Goal: Task Accomplishment & Management: Complete application form

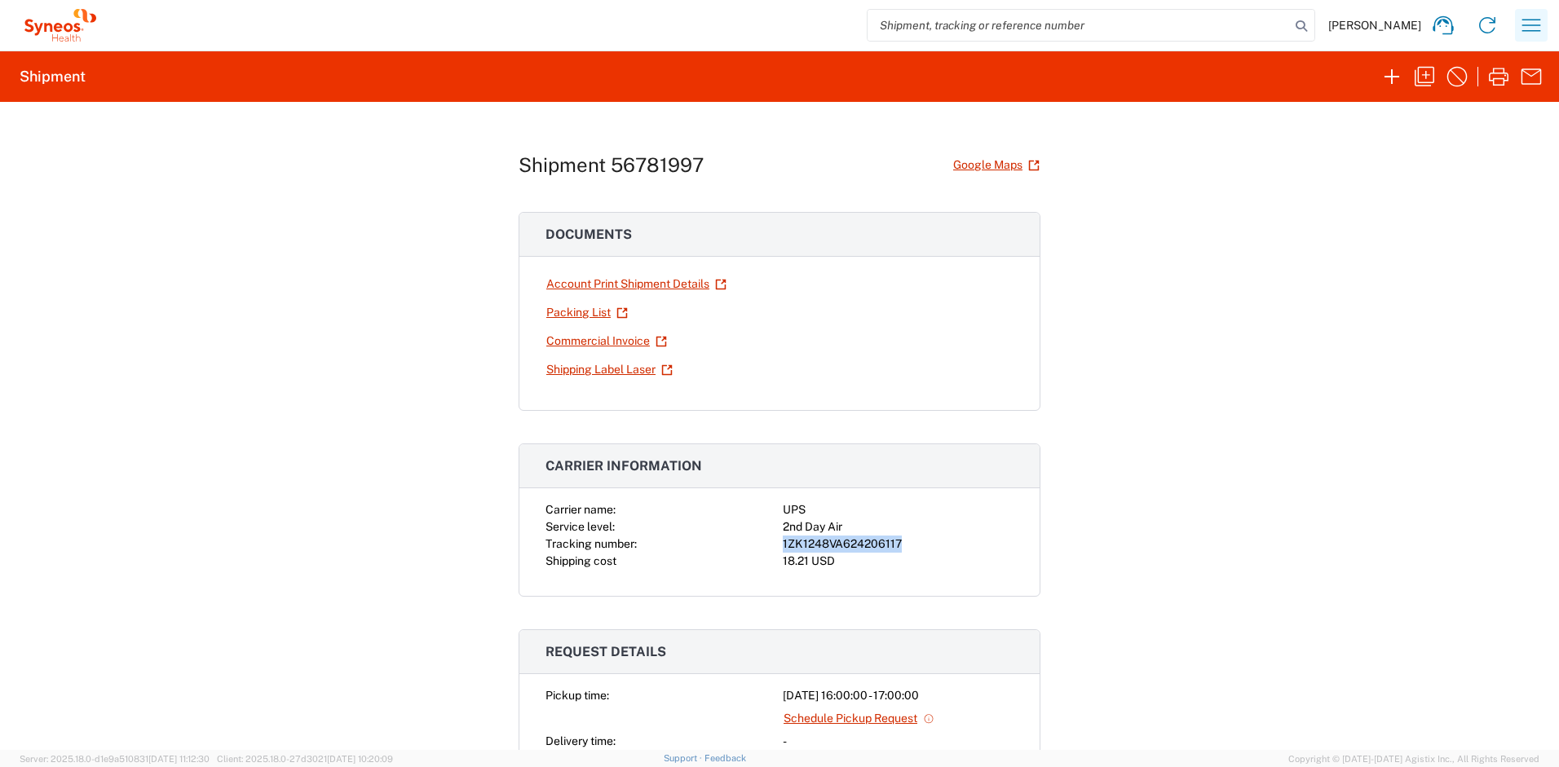
click at [1531, 36] on icon "button" at bounding box center [1531, 25] width 26 height 26
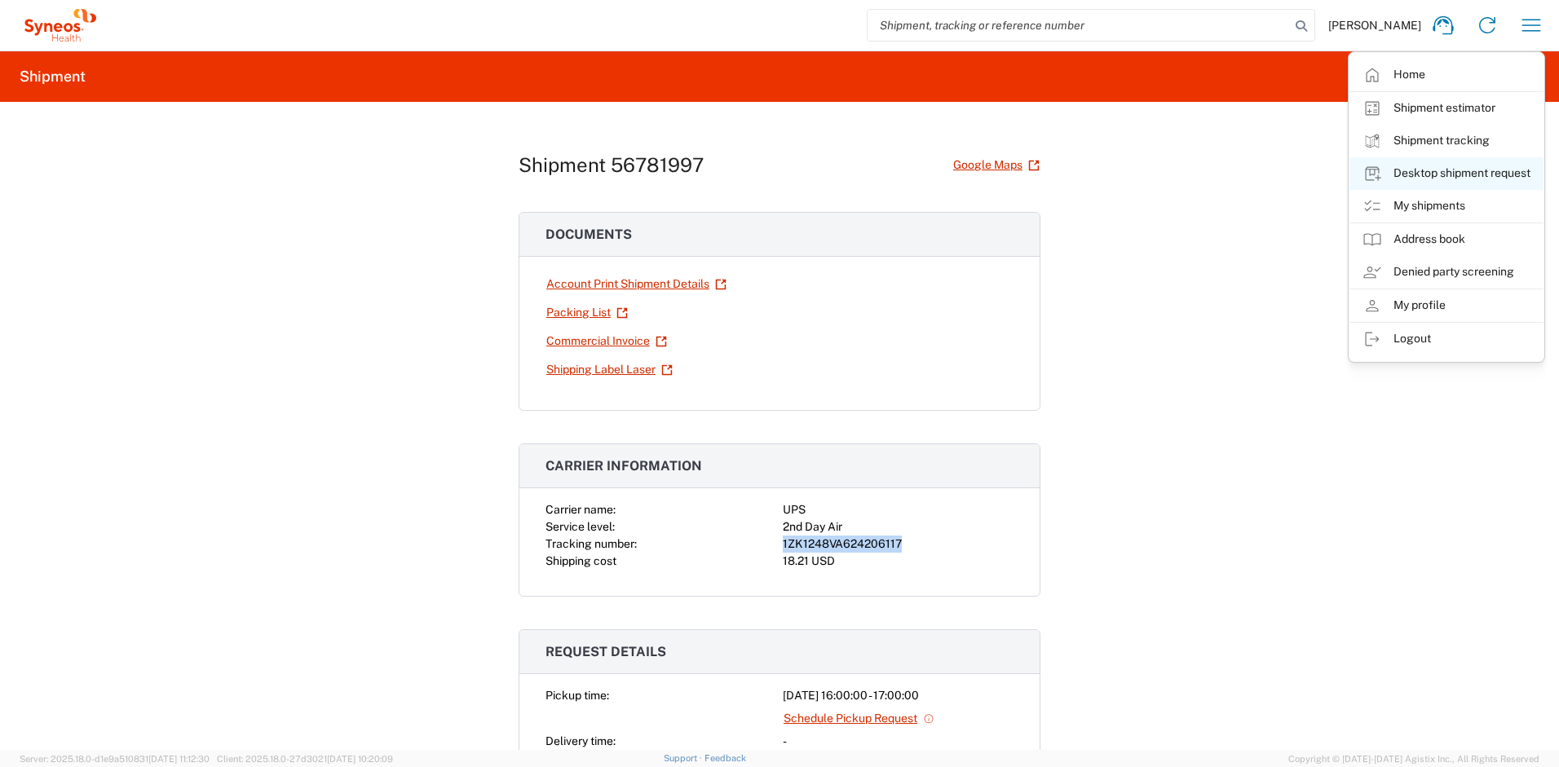
click at [1408, 175] on link "Desktop shipment request" at bounding box center [1447, 173] width 194 height 33
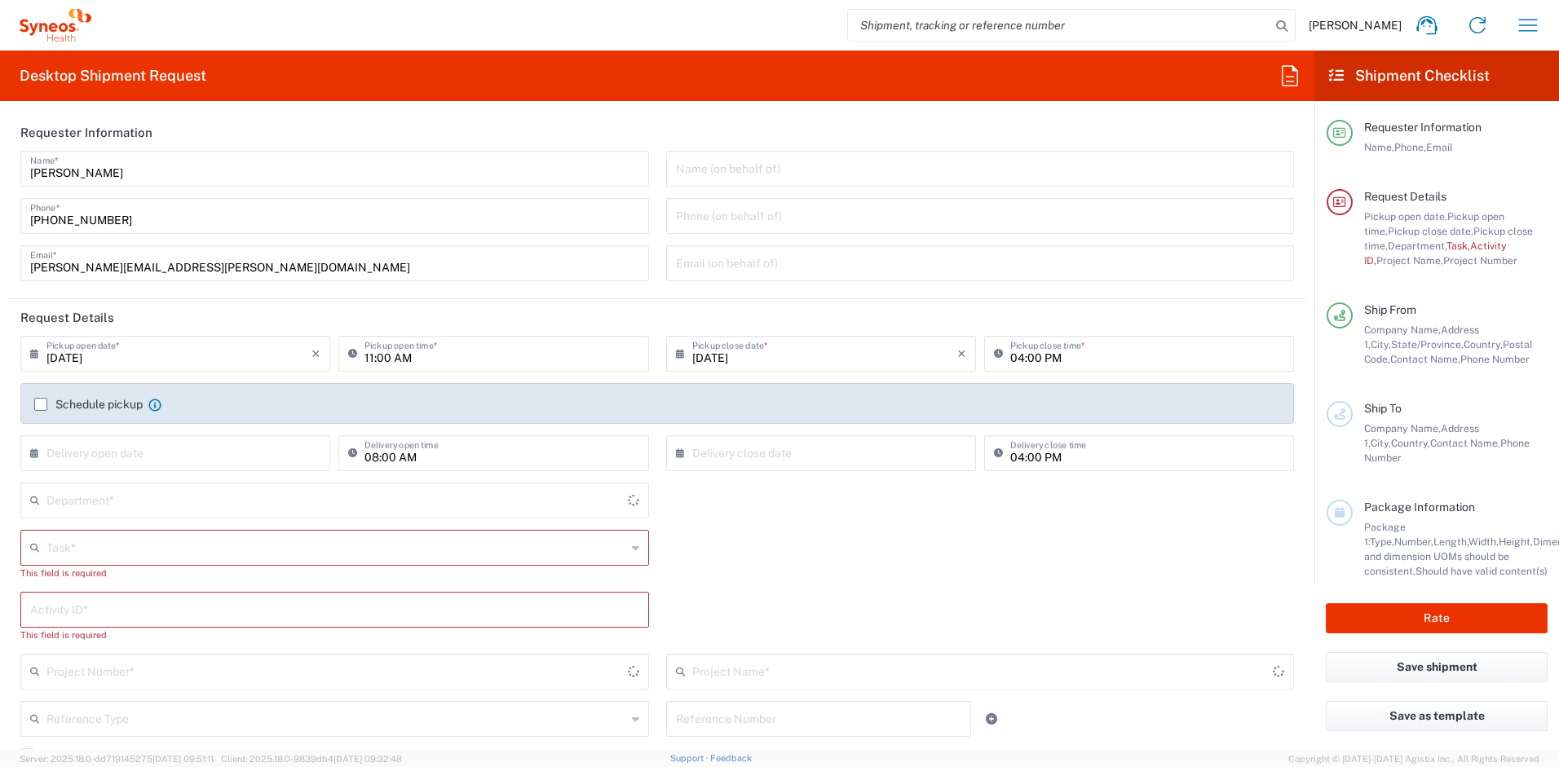
type input "New Jersey"
type input "United States"
type input "4510"
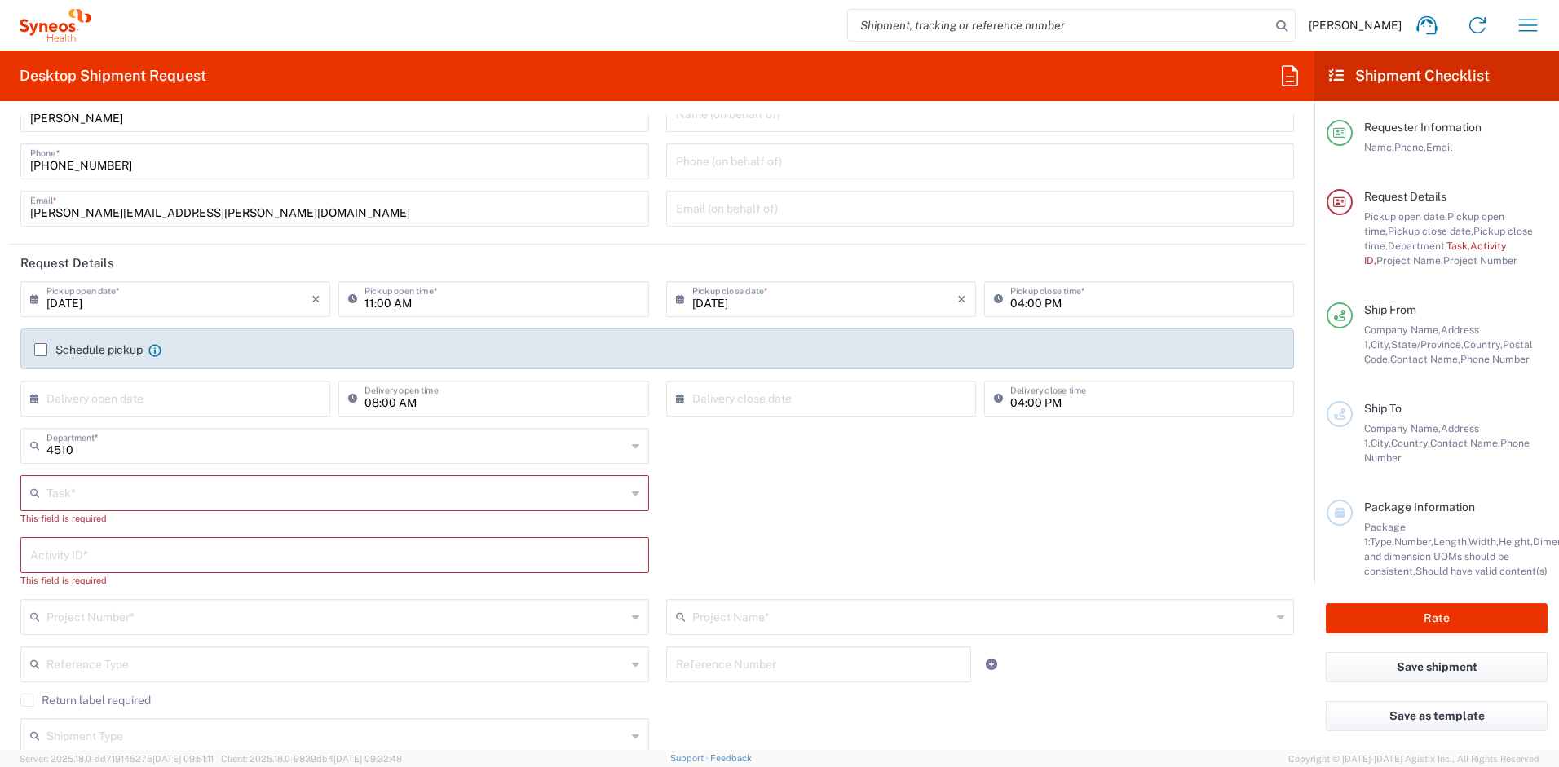
scroll to position [68, 0]
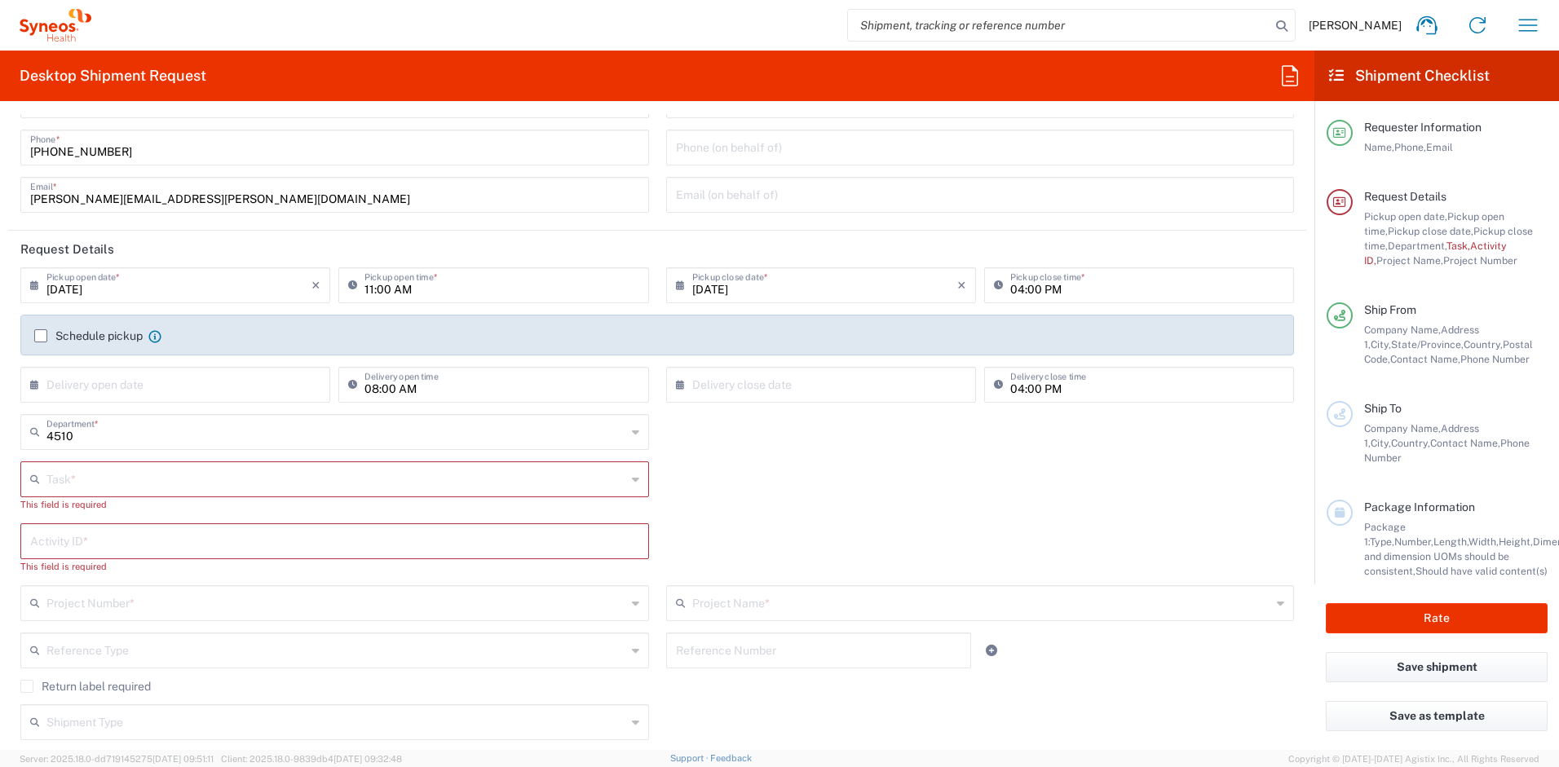
type input "Syneos Health, LLC-Morrisville NC US"
click at [183, 488] on input "text" at bounding box center [336, 478] width 580 height 29
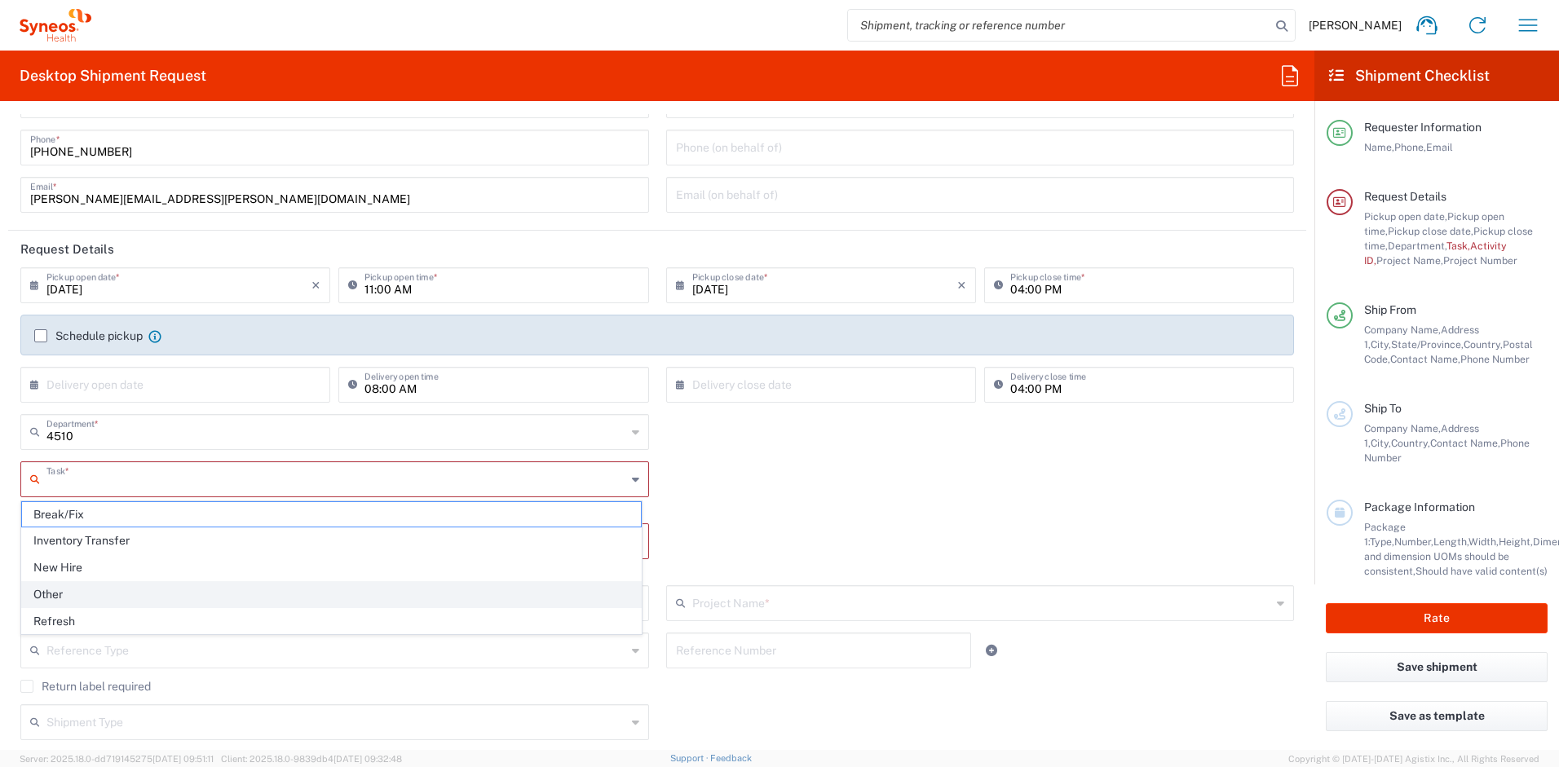
click at [95, 592] on span "Other" at bounding box center [331, 594] width 619 height 25
type input "Other"
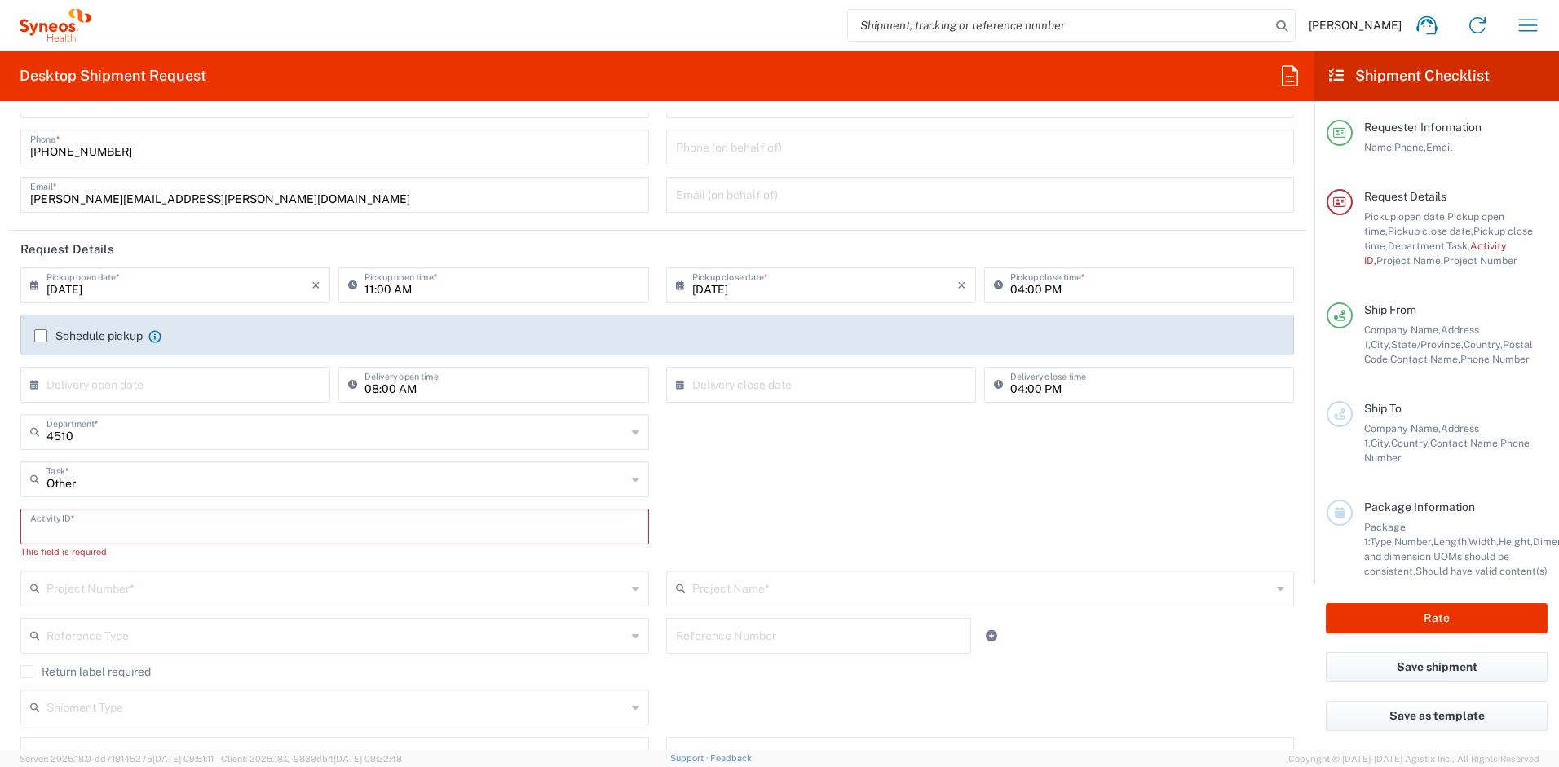
click at [110, 526] on input "text" at bounding box center [334, 525] width 609 height 29
paste input "SCTASK2710070"
type input "SCTASK2710070"
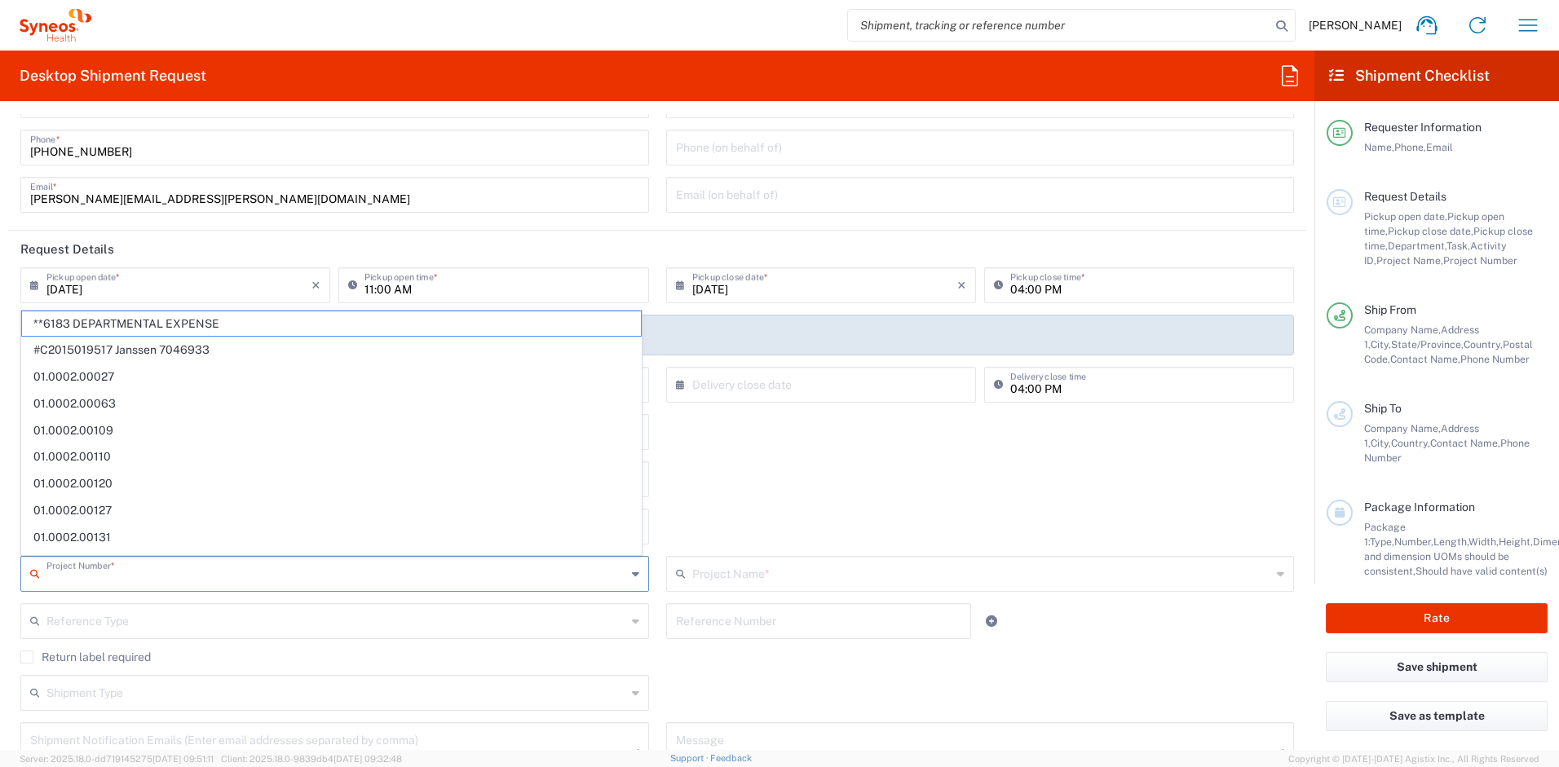
click at [126, 583] on input "text" at bounding box center [336, 573] width 580 height 29
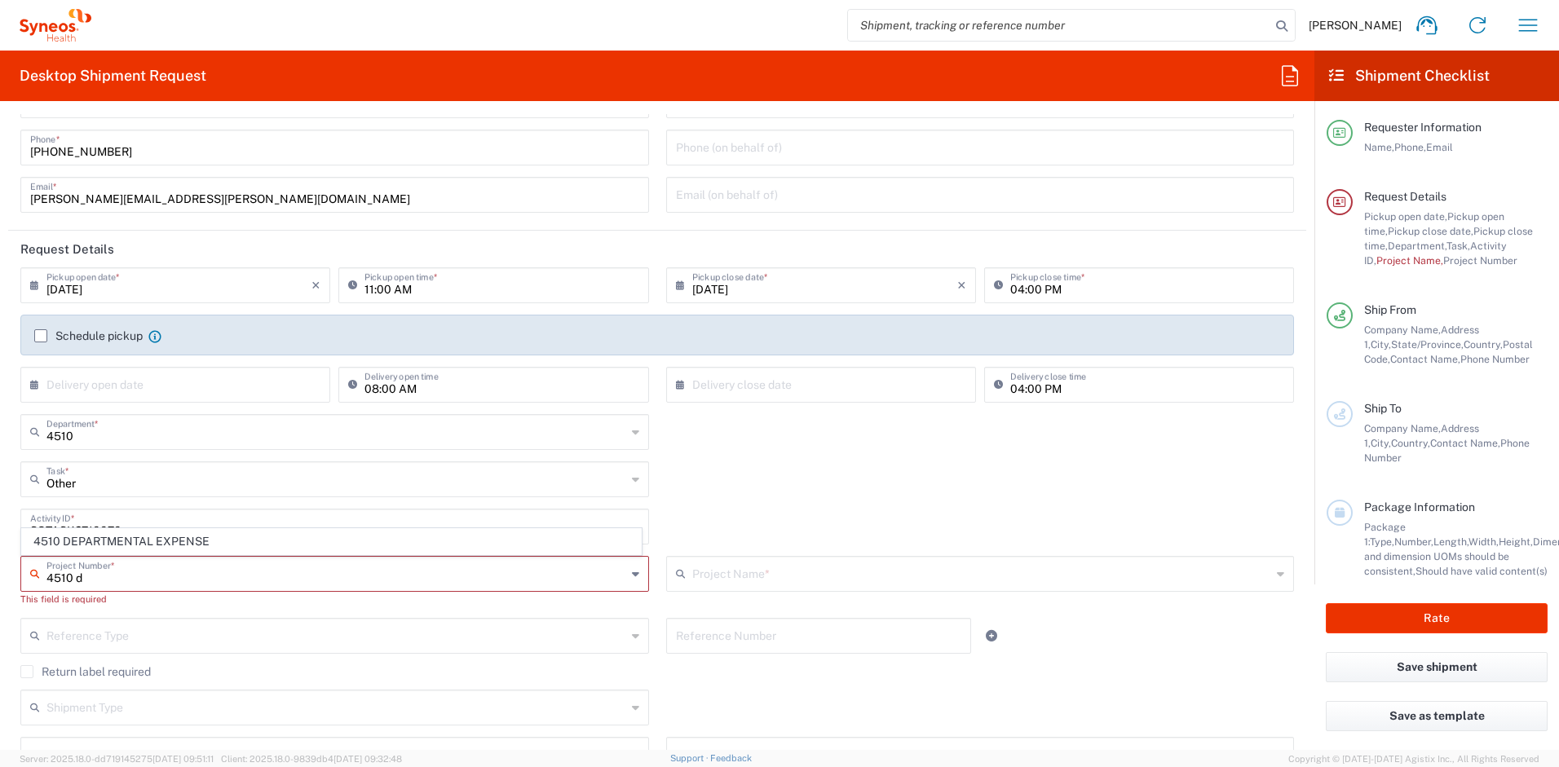
click at [138, 545] on span "4510 DEPARTMENTAL EXPENSE" at bounding box center [331, 541] width 619 height 25
type input "4510 DEPARTMENTAL EXPENSE"
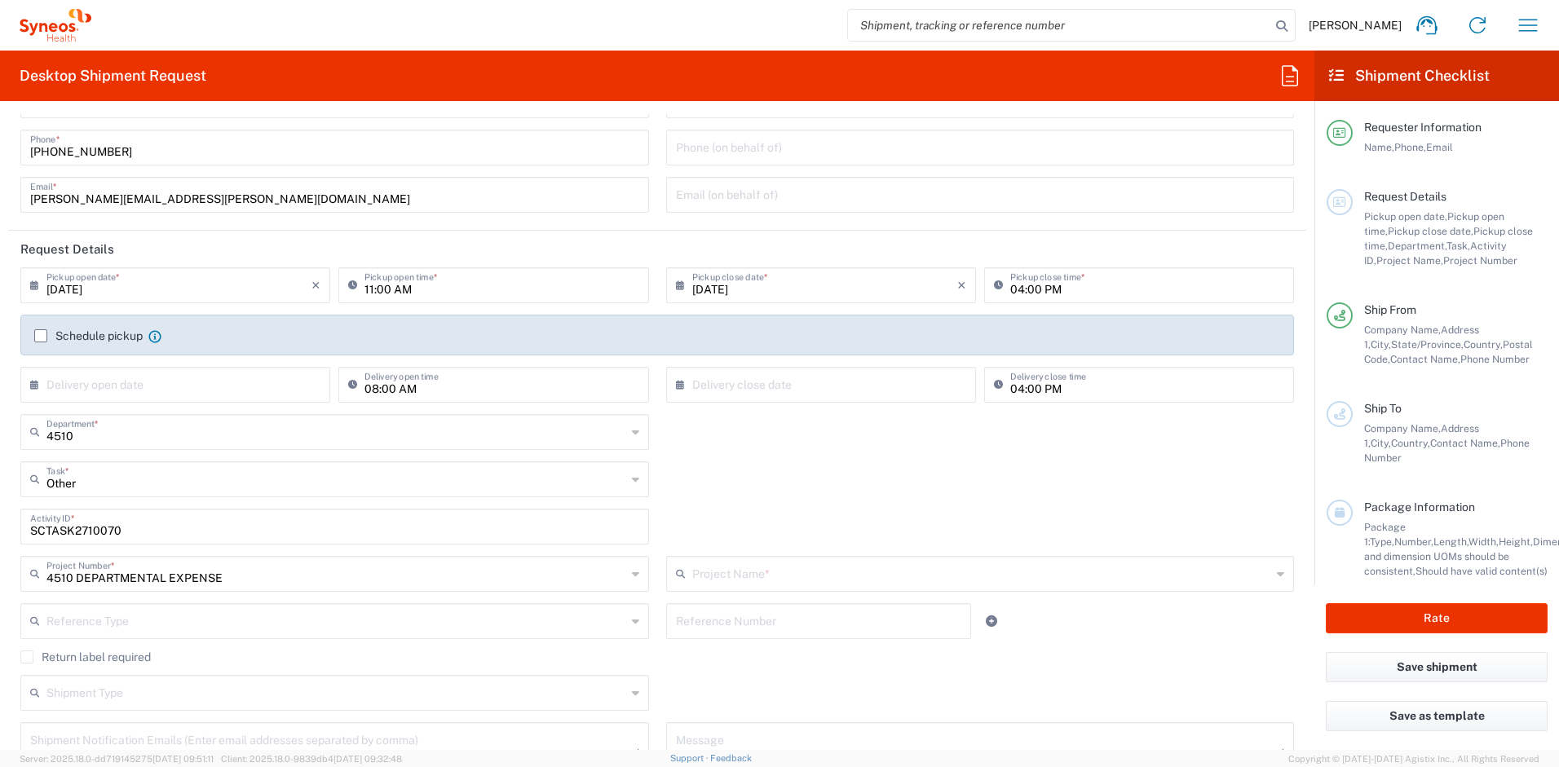
type input "4510 DEPARTMENTAL EXPENSE"
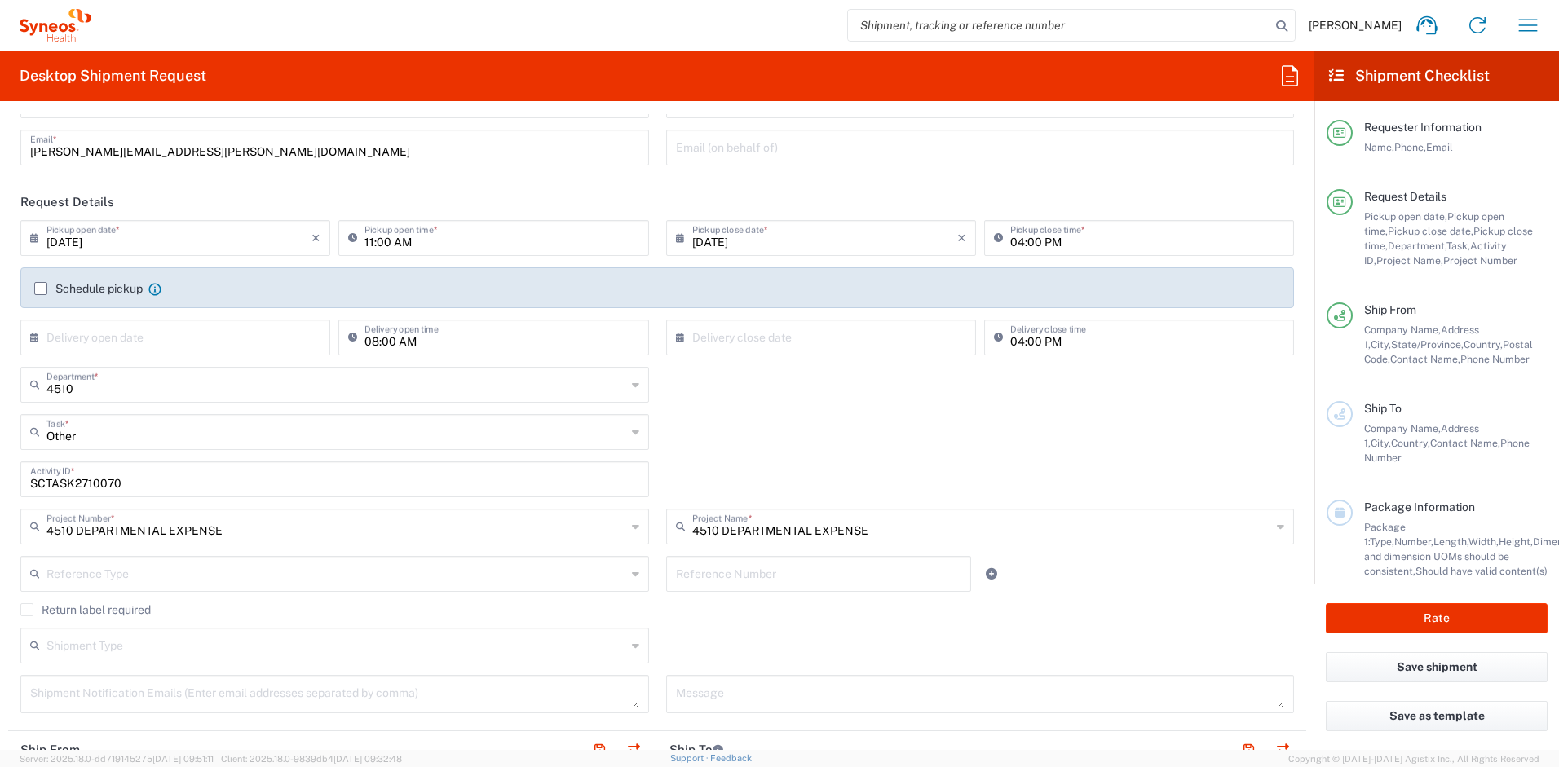
scroll to position [117, 0]
click at [32, 613] on label "Return label required" at bounding box center [85, 609] width 130 height 13
click at [27, 609] on input "Return label required" at bounding box center [27, 609] width 0 height 0
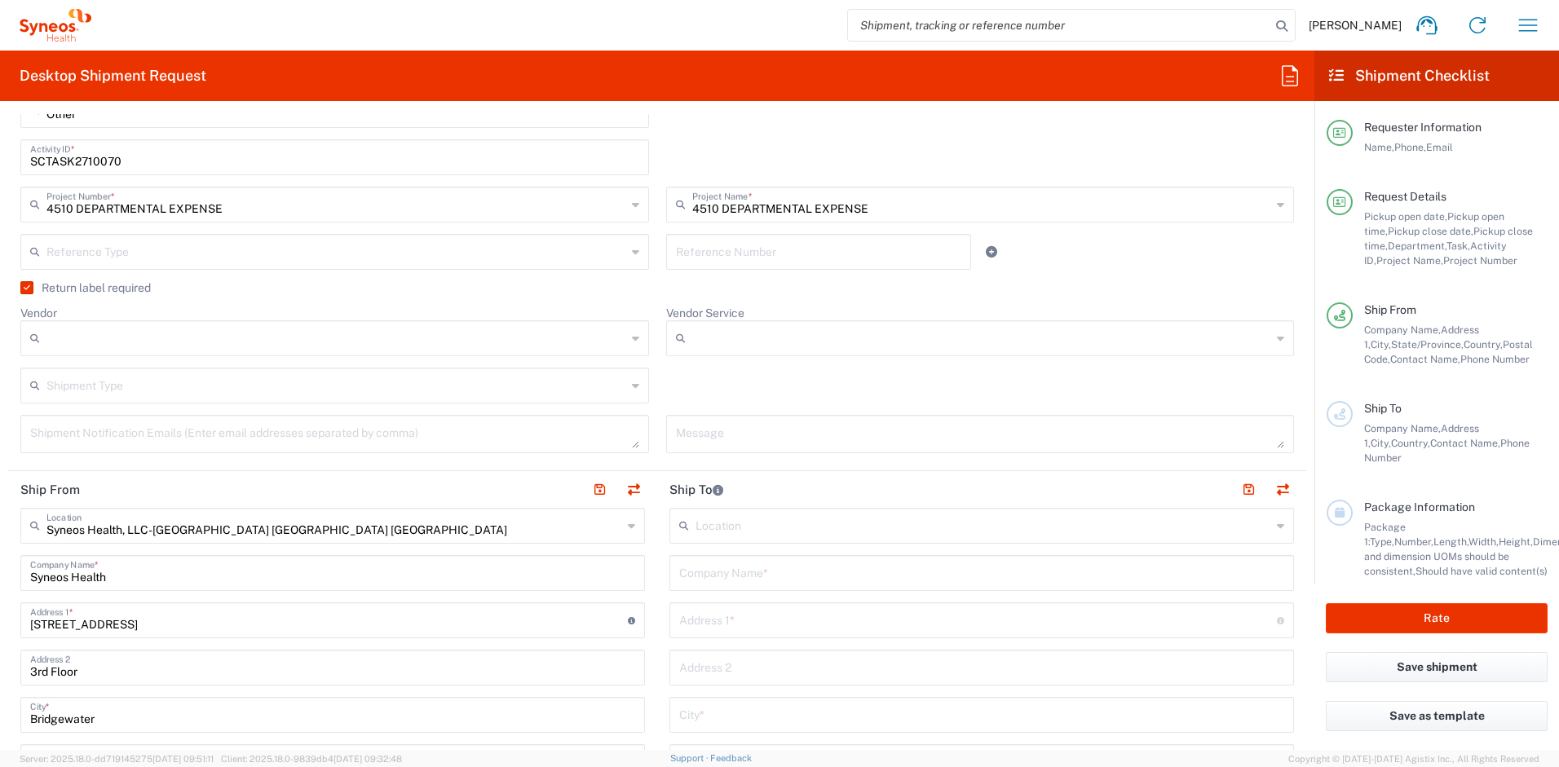
scroll to position [447, 0]
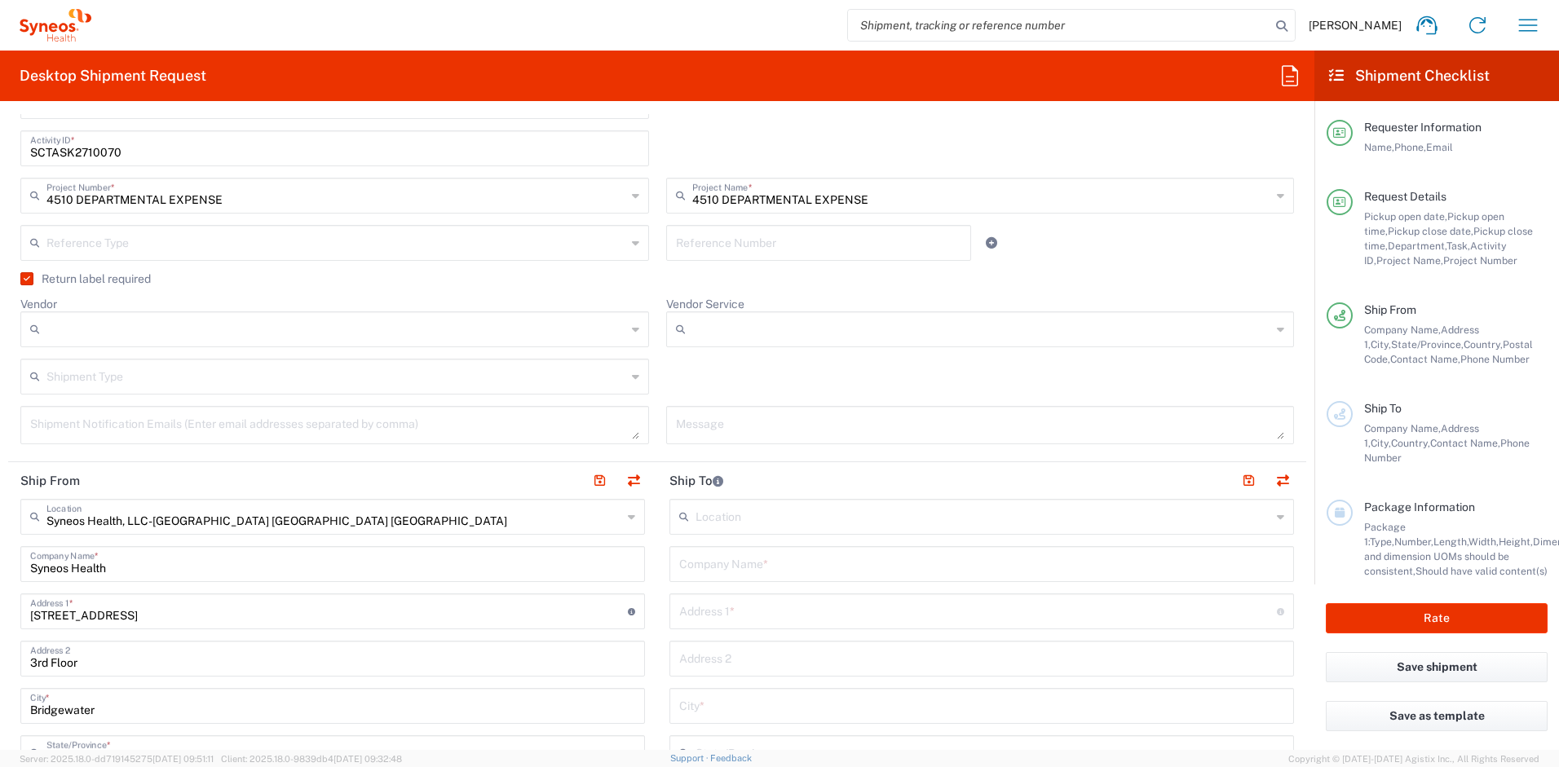
click at [148, 331] on input "Vendor" at bounding box center [336, 329] width 580 height 26
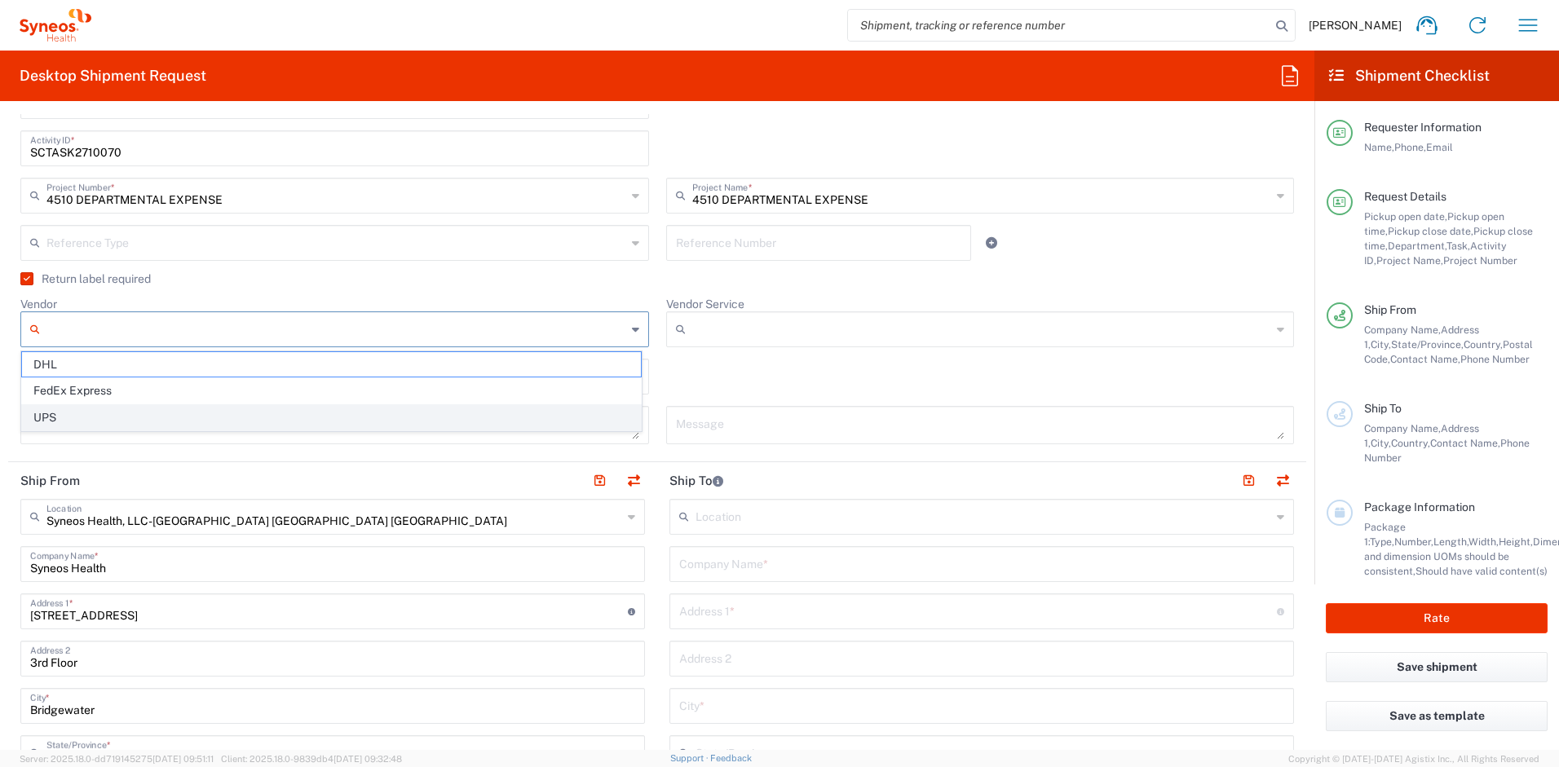
click at [130, 415] on span "UPS" at bounding box center [331, 417] width 619 height 25
type input "UPS"
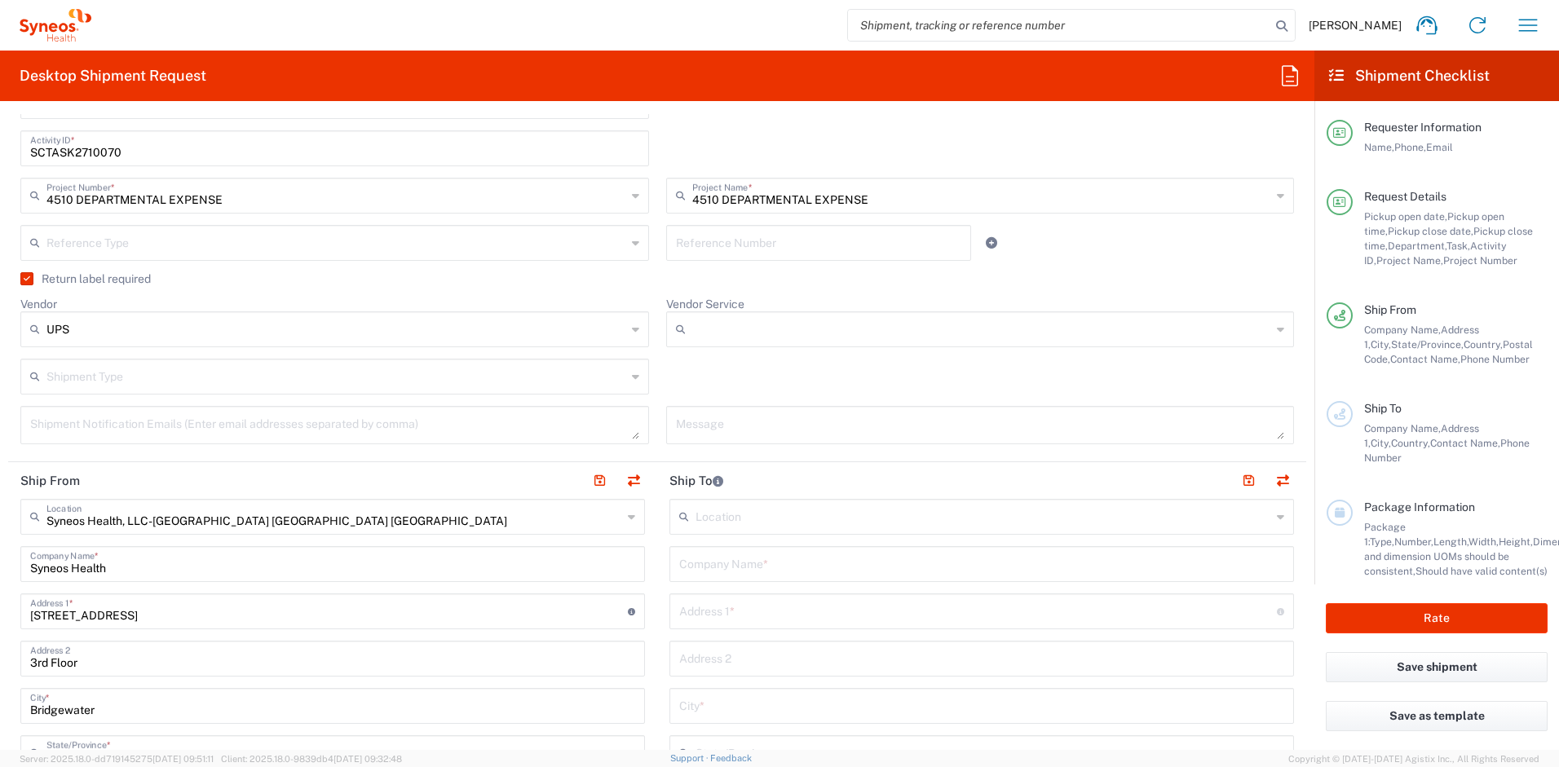
click at [684, 328] on icon at bounding box center [684, 329] width 16 height 26
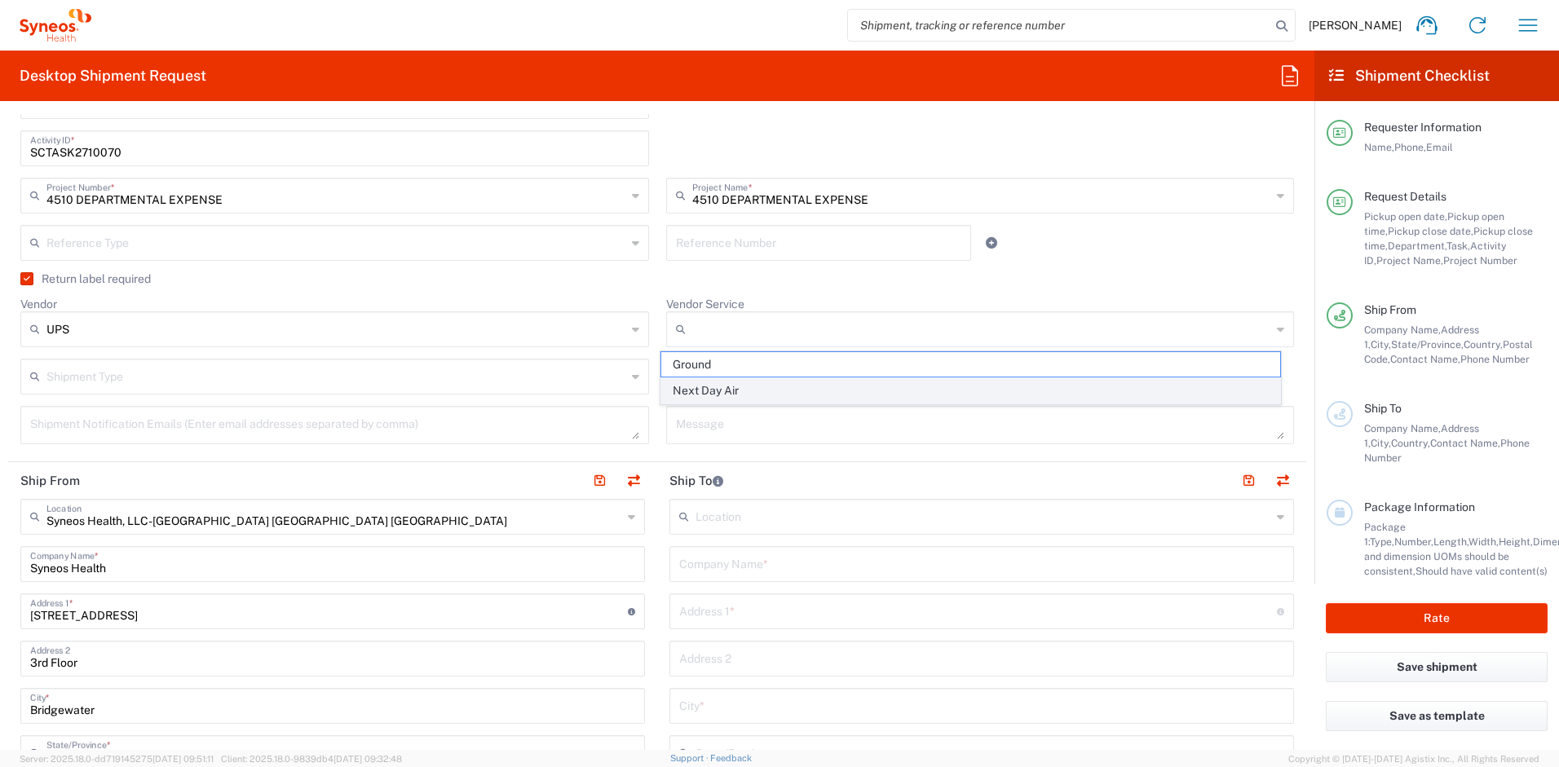
click at [702, 391] on span "Next Day Air" at bounding box center [970, 390] width 619 height 25
type input "Next Day Air"
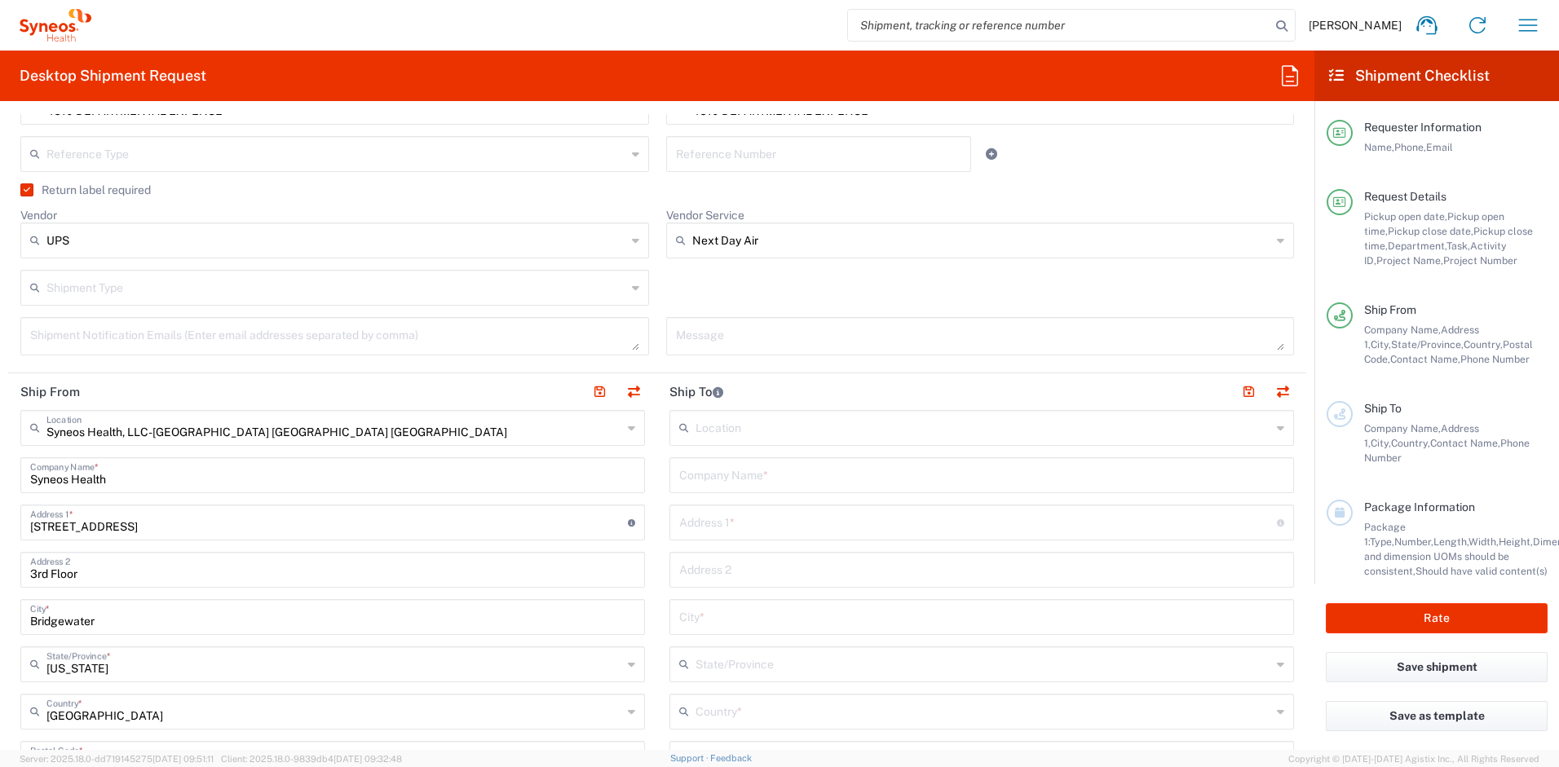
scroll to position [537, 0]
click at [716, 476] on input "text" at bounding box center [981, 473] width 605 height 29
drag, startPoint x: 776, startPoint y: 479, endPoint x: 577, endPoint y: 457, distance: 200.2
click at [577, 457] on div "Ship From Syneos Health, LLC-Morrisville NC US Location Syneos Health, LLC-Morr…" at bounding box center [657, 737] width 1298 height 728
paste input "Marcellino"
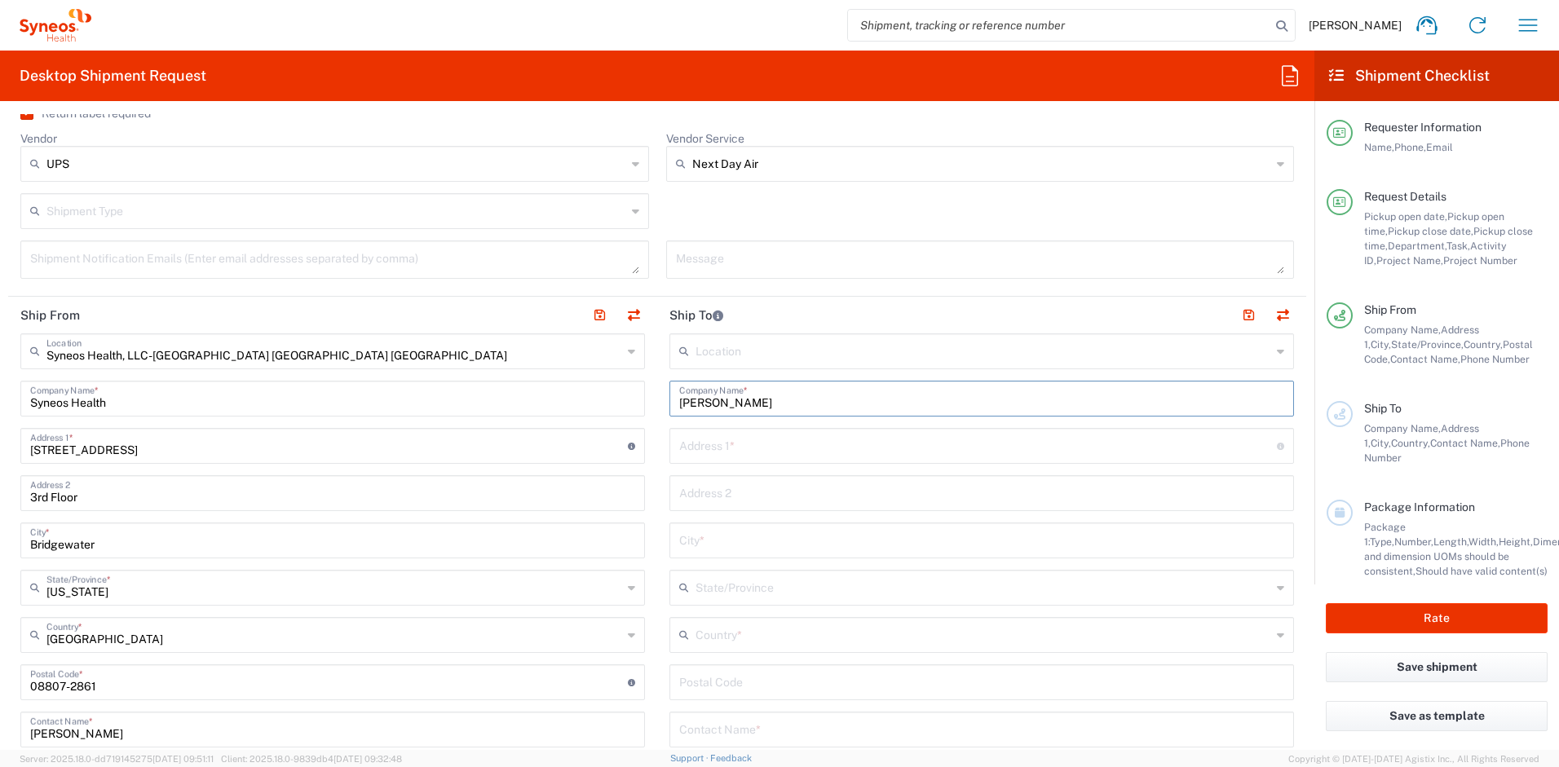
scroll to position [711, 0]
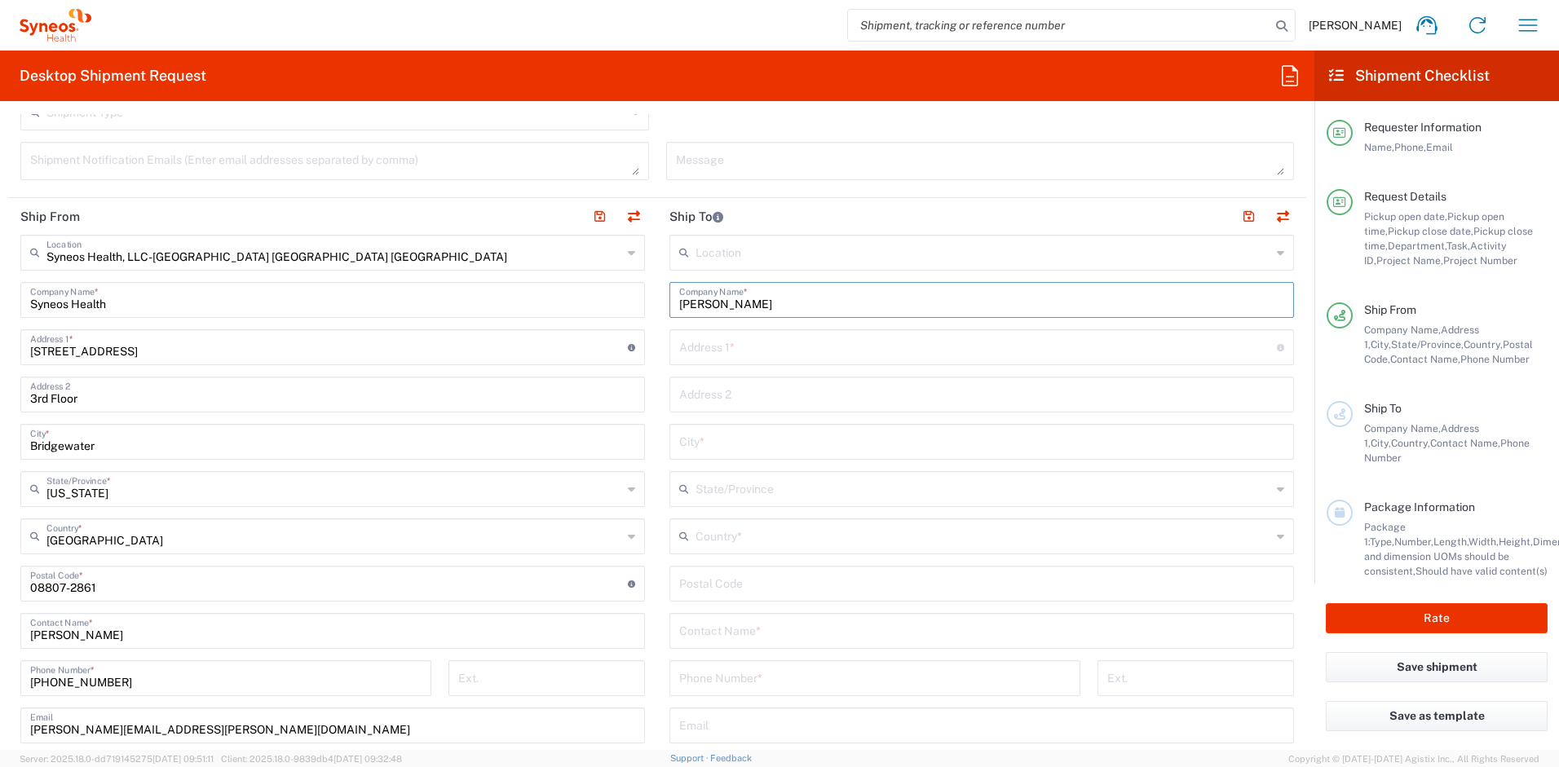
type input "Nicole Marcellino"
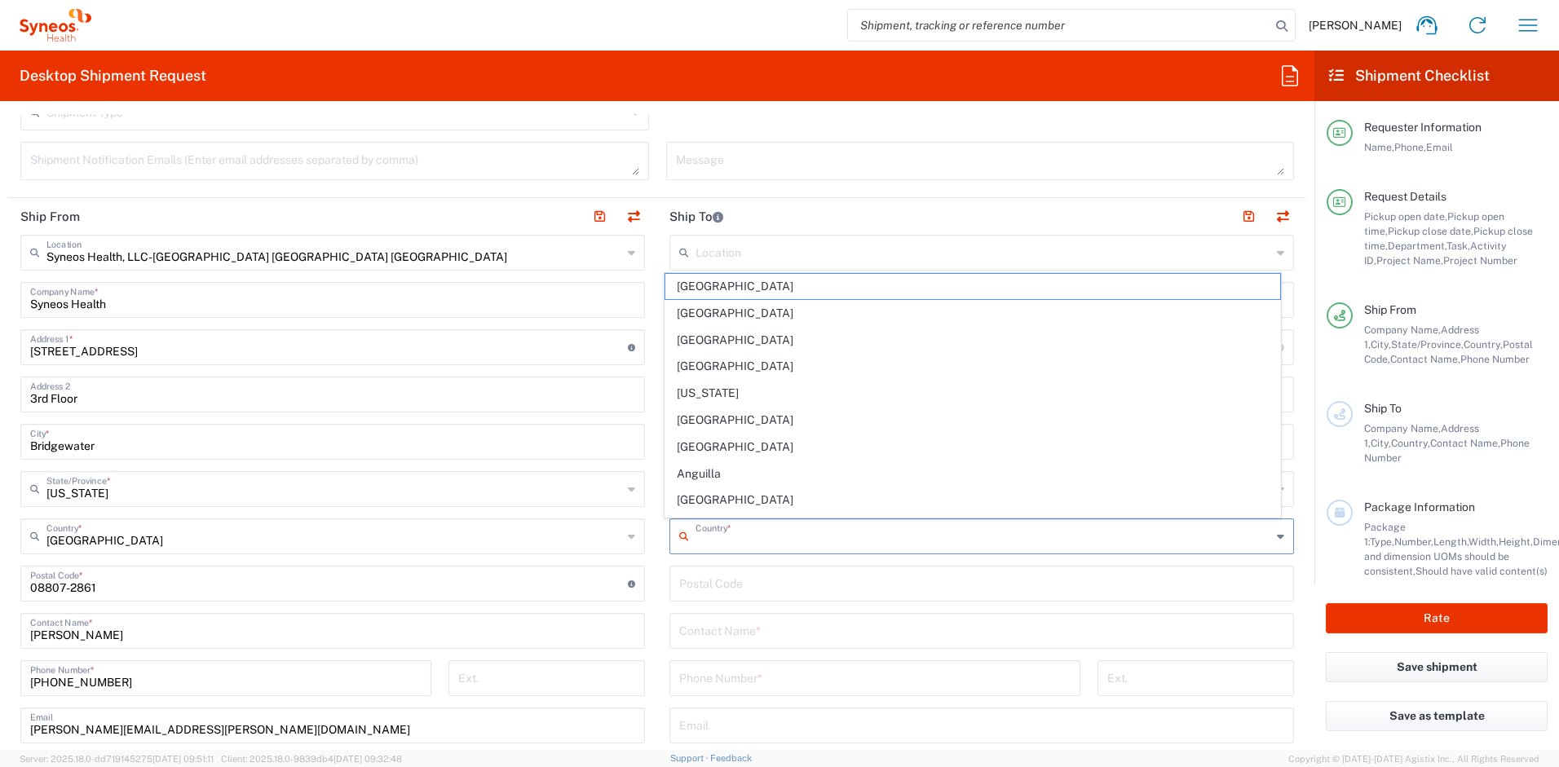
click at [751, 541] on input "text" at bounding box center [984, 535] width 576 height 29
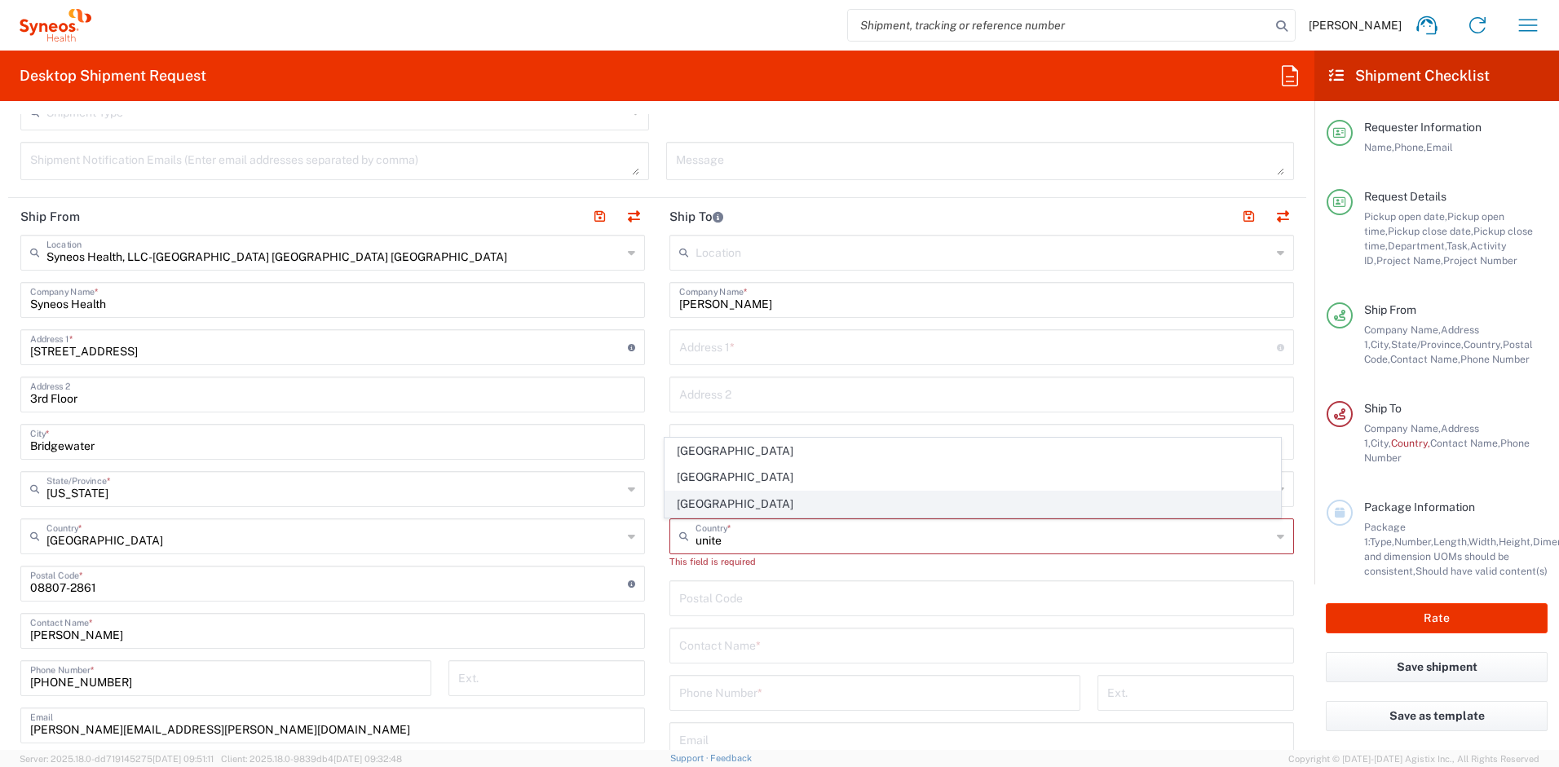
click at [713, 505] on span "United States" at bounding box center [973, 504] width 616 height 25
type input "United States"
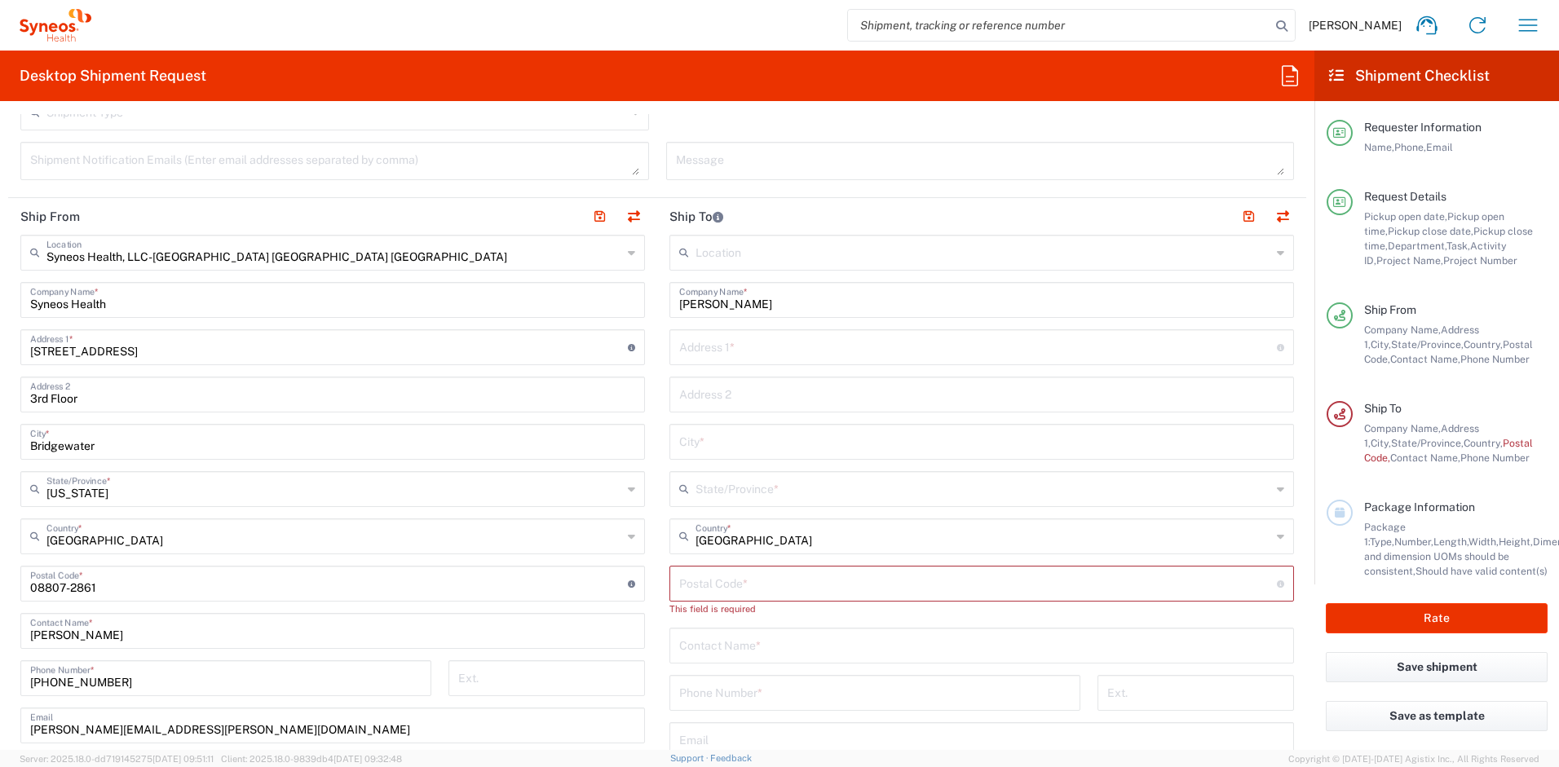
click at [716, 645] on input "text" at bounding box center [981, 644] width 605 height 29
paste input "Nicole Marcellino"
type input "Nicole Marcellino"
click at [698, 352] on input "text" at bounding box center [978, 346] width 598 height 29
paste input "39 Suydam Street"
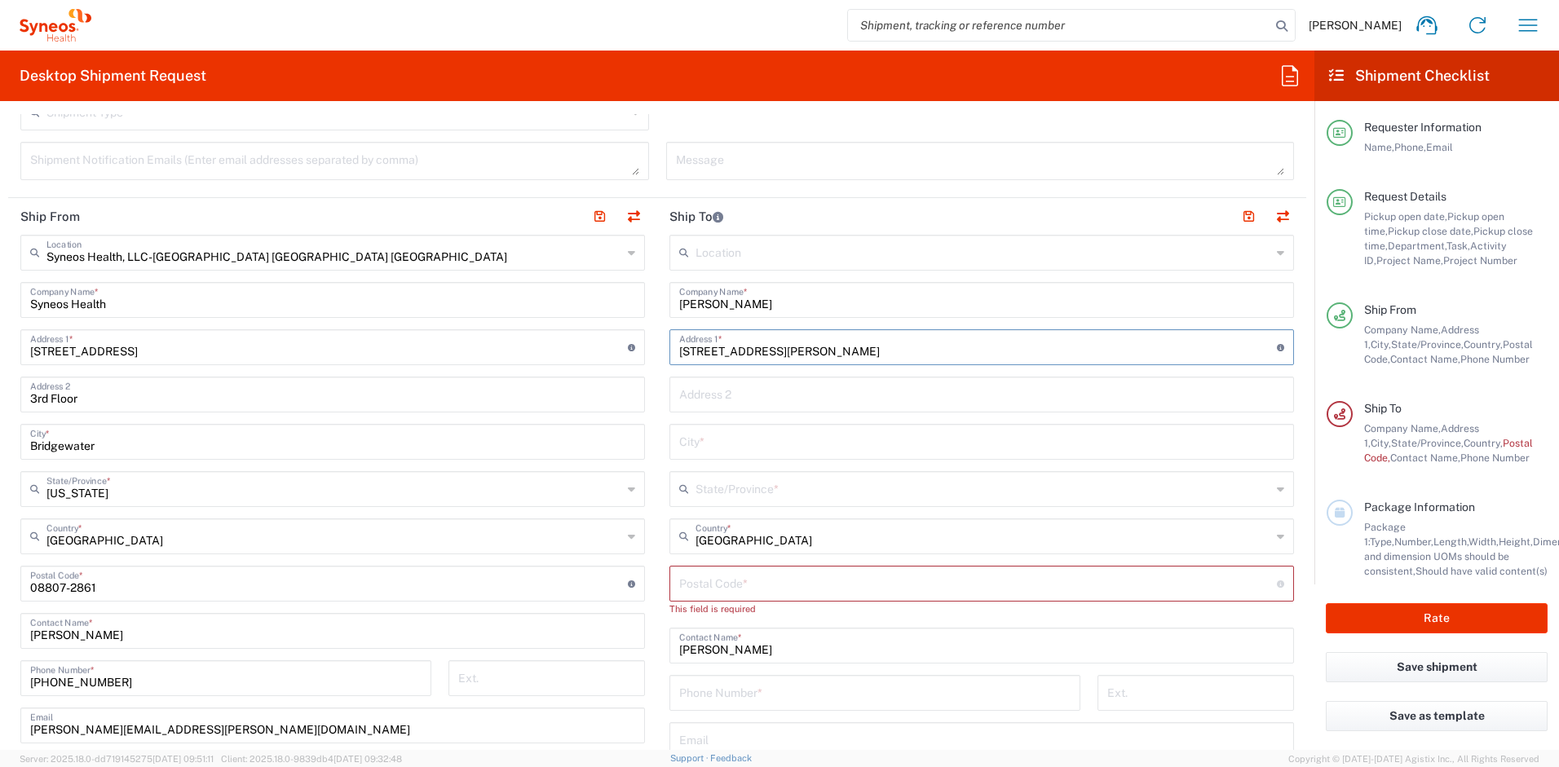
type input "39 Suydam Street"
click at [736, 395] on input "text" at bounding box center [981, 393] width 605 height 29
paste input "Apartment 3A"
type input "Apartment 3A"
click at [722, 440] on input "text" at bounding box center [981, 440] width 605 height 29
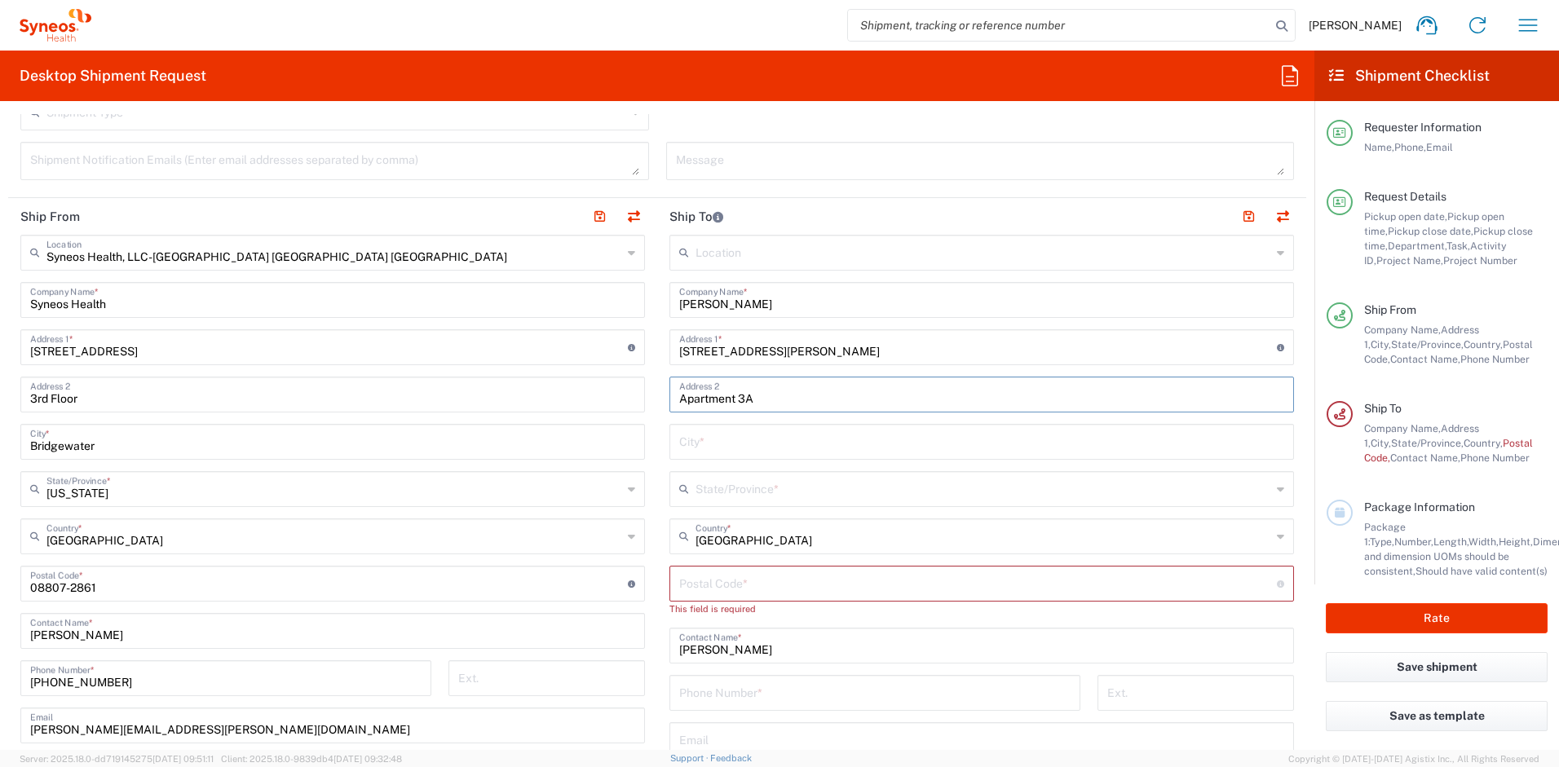
click at [722, 440] on input "text" at bounding box center [981, 440] width 605 height 29
paste input "Brooklyn"
type input "Brooklyn"
click at [749, 490] on input "text" at bounding box center [984, 488] width 576 height 29
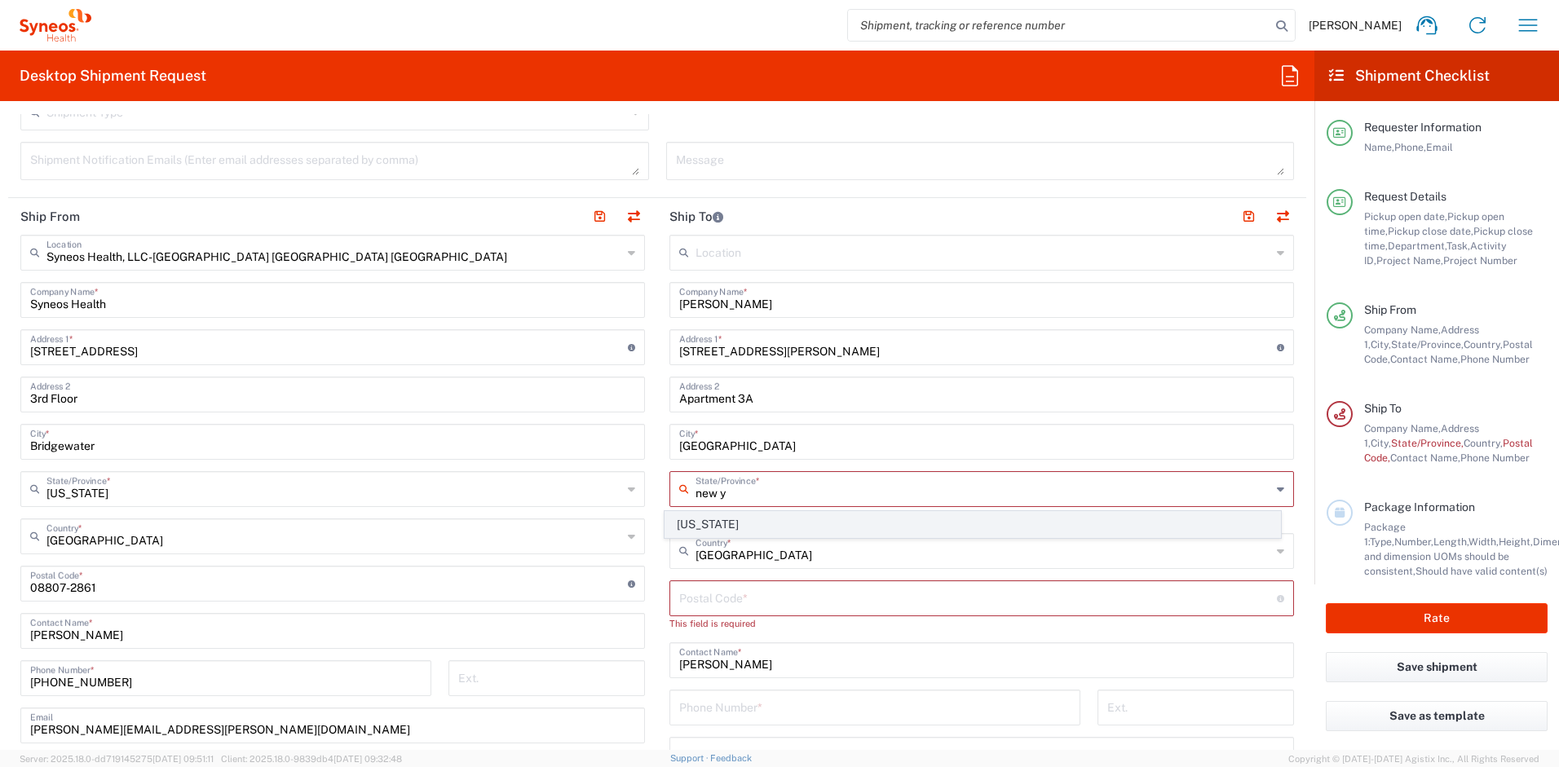
click at [709, 524] on span "New York" at bounding box center [973, 524] width 616 height 25
type input "New York"
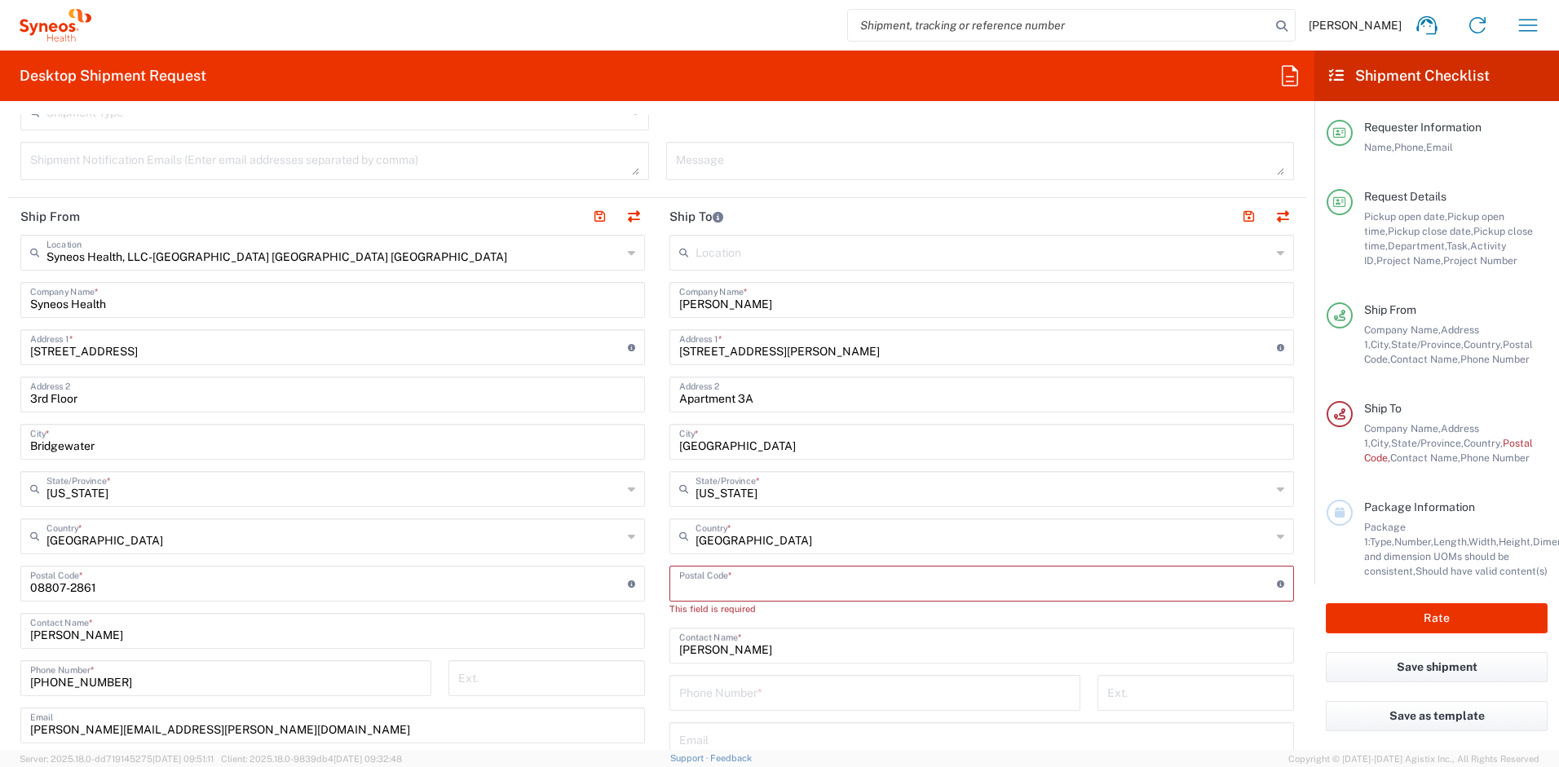
click at [704, 590] on input "undefined" at bounding box center [978, 582] width 598 height 29
paste input "11221"
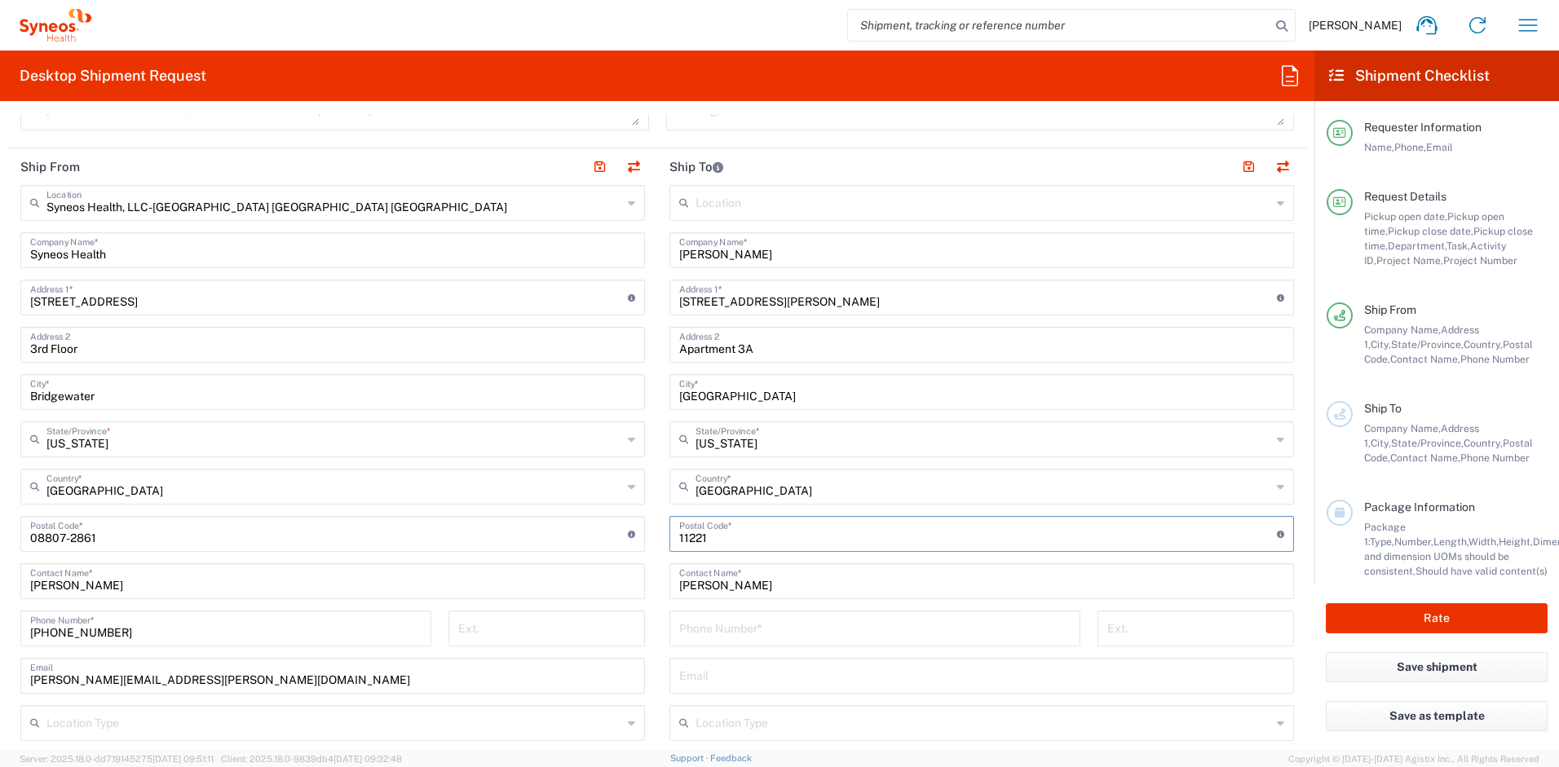
scroll to position [771, 0]
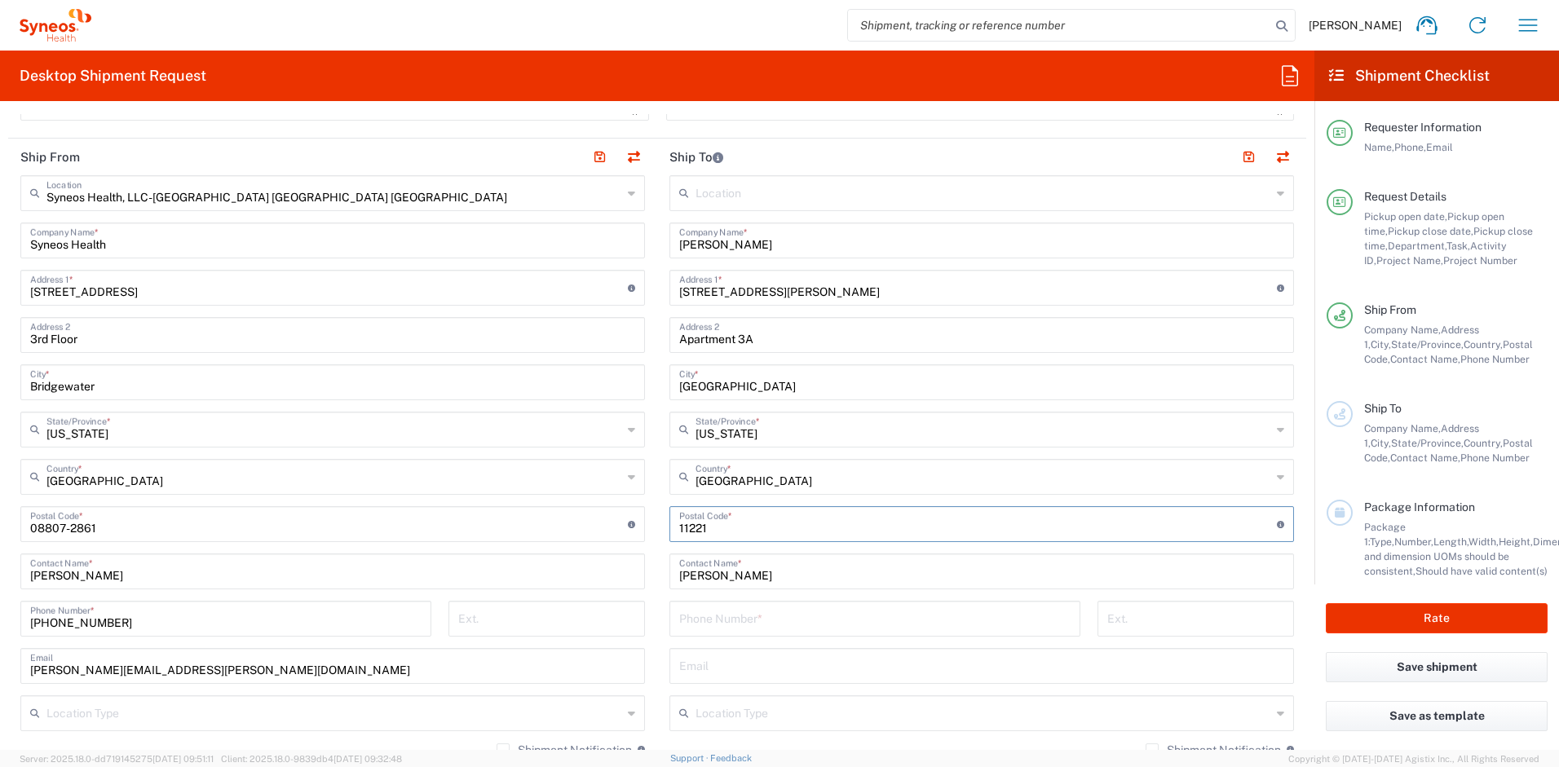
type input "11221"
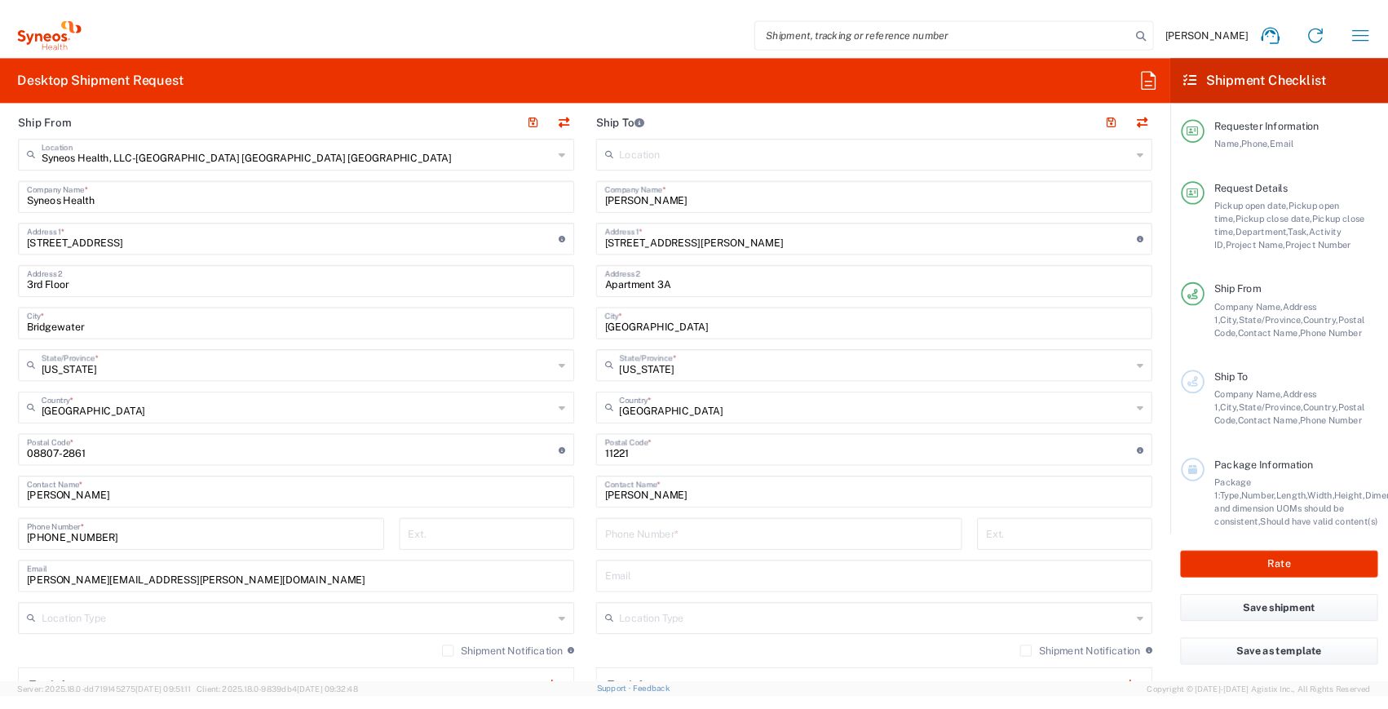
scroll to position [943, 0]
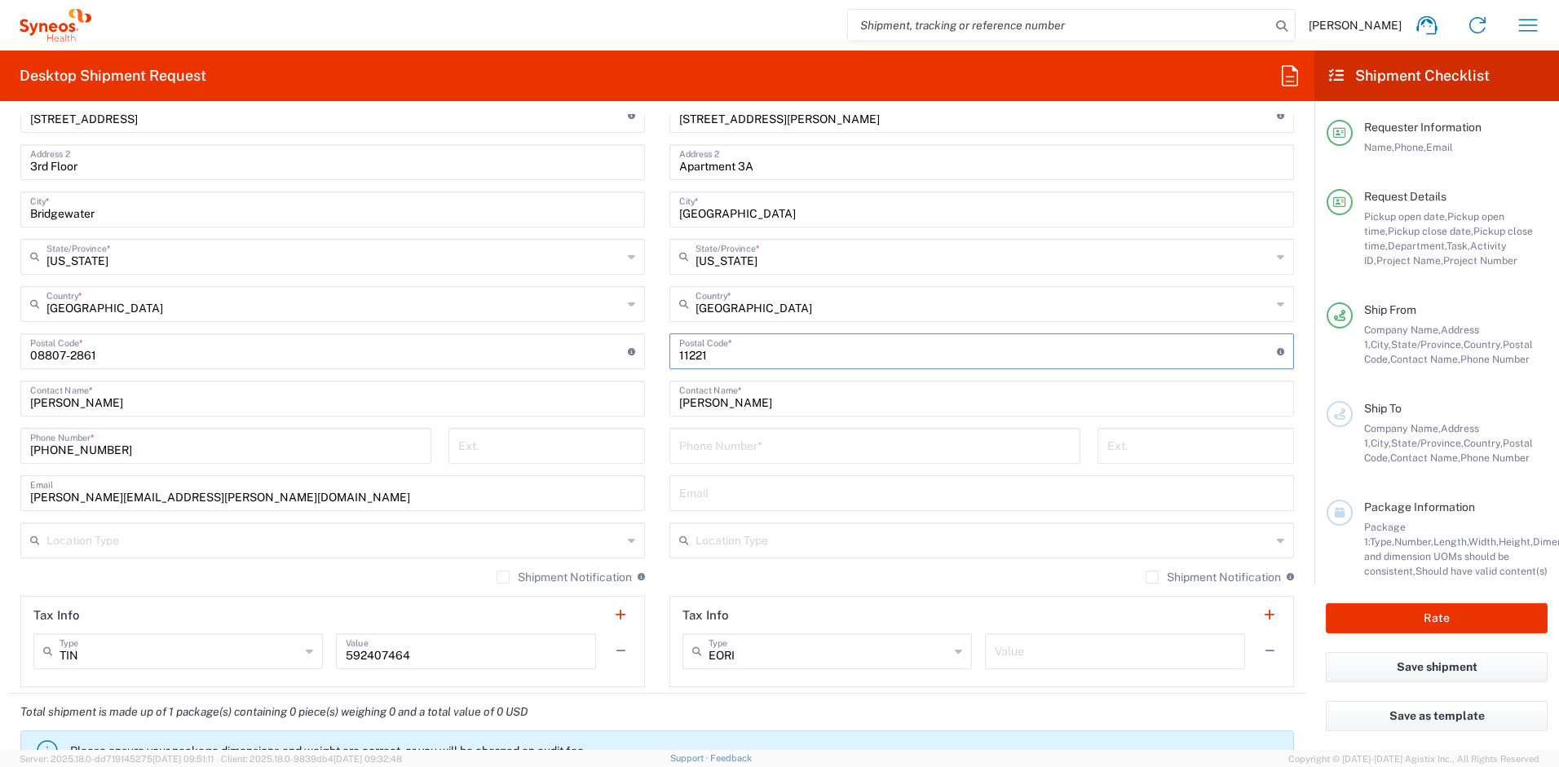
click at [738, 492] on input "text" at bounding box center [981, 492] width 605 height 29
paste input "nicole.marcellino@syneoshealth.com"
type input "nicole.marcellino@syneoshealth.com"
click at [1146, 580] on label "Shipment Notification" at bounding box center [1213, 577] width 135 height 13
click at [1152, 577] on input "Shipment Notification" at bounding box center [1152, 577] width 0 height 0
